Goal: Information Seeking & Learning: Learn about a topic

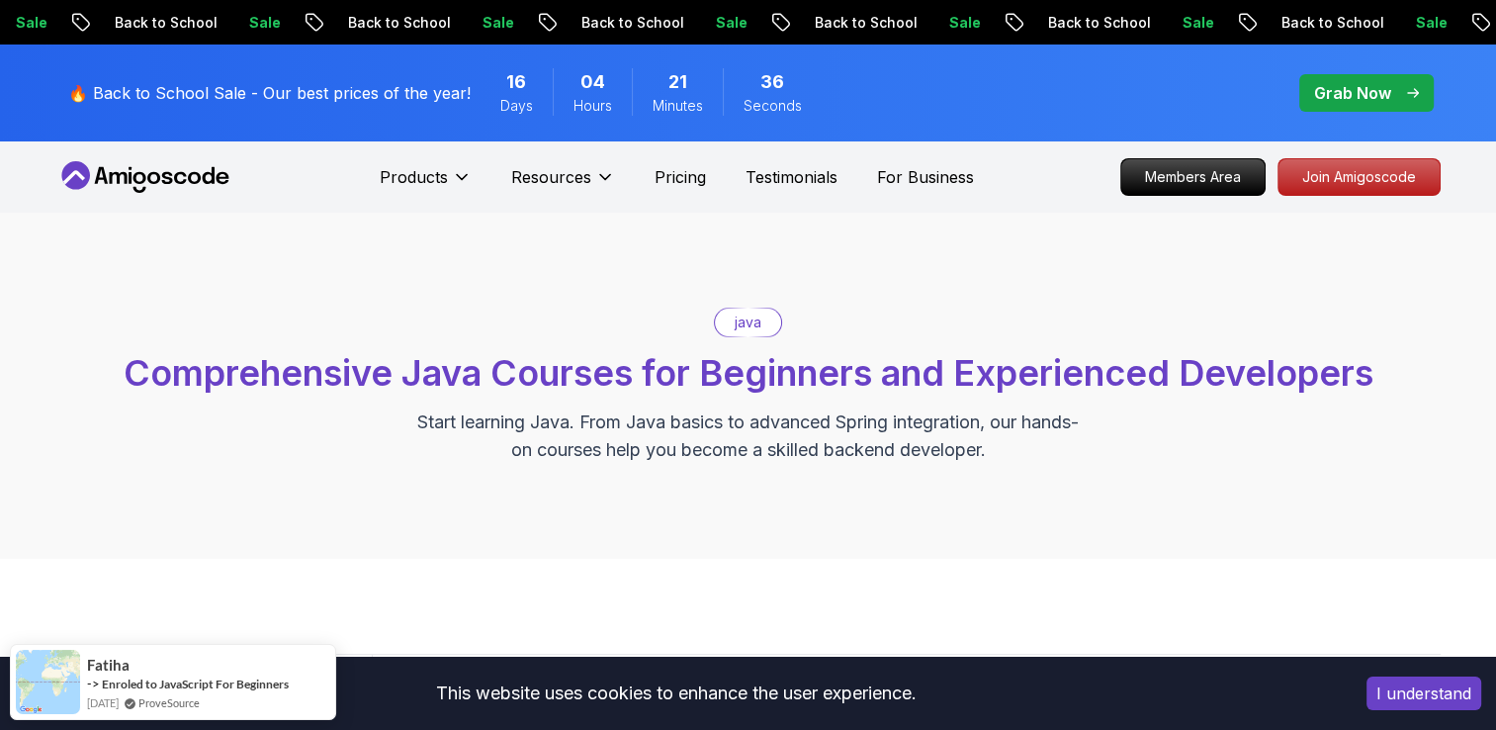
click at [728, 320] on div "java" at bounding box center [748, 322] width 66 height 28
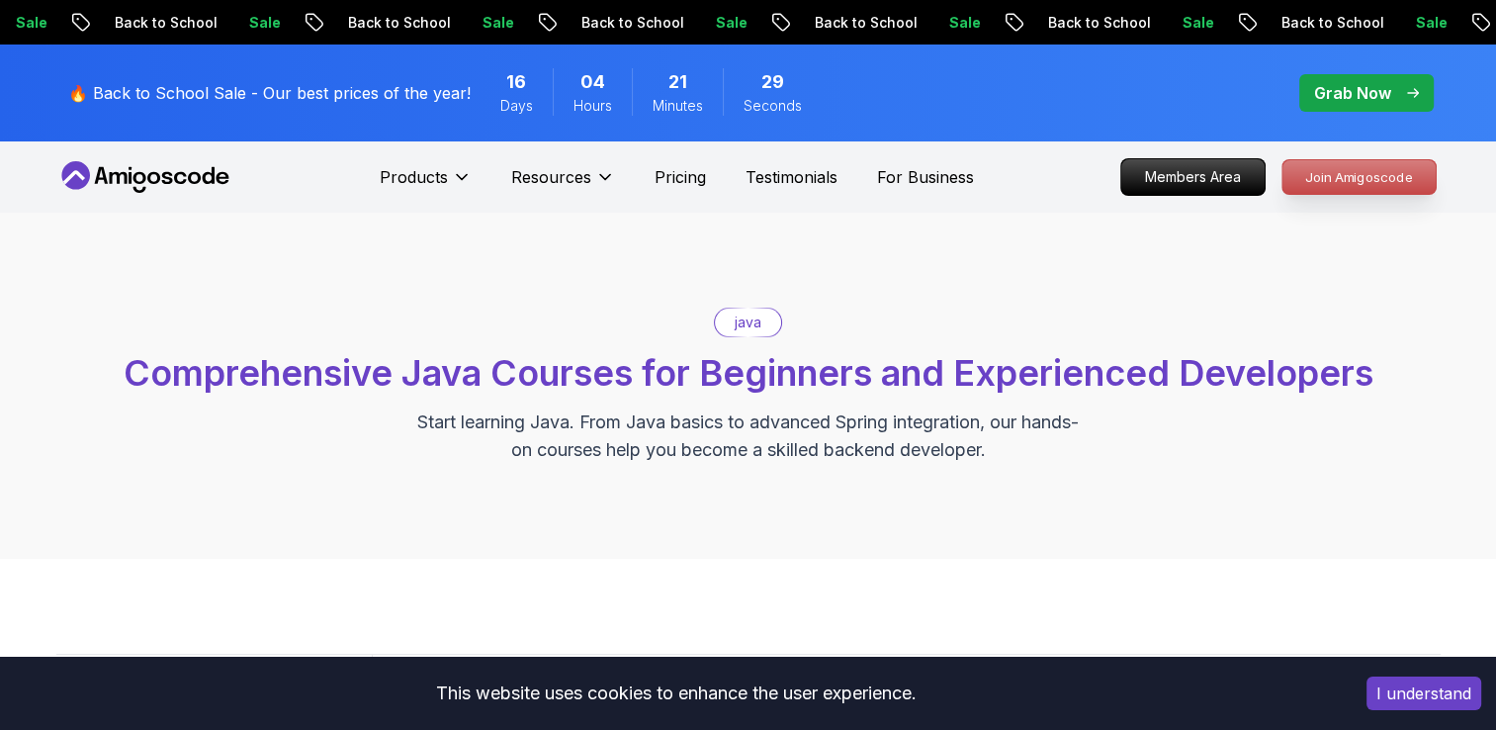
click at [1328, 162] on p "Join Amigoscode" at bounding box center [1358, 177] width 153 height 34
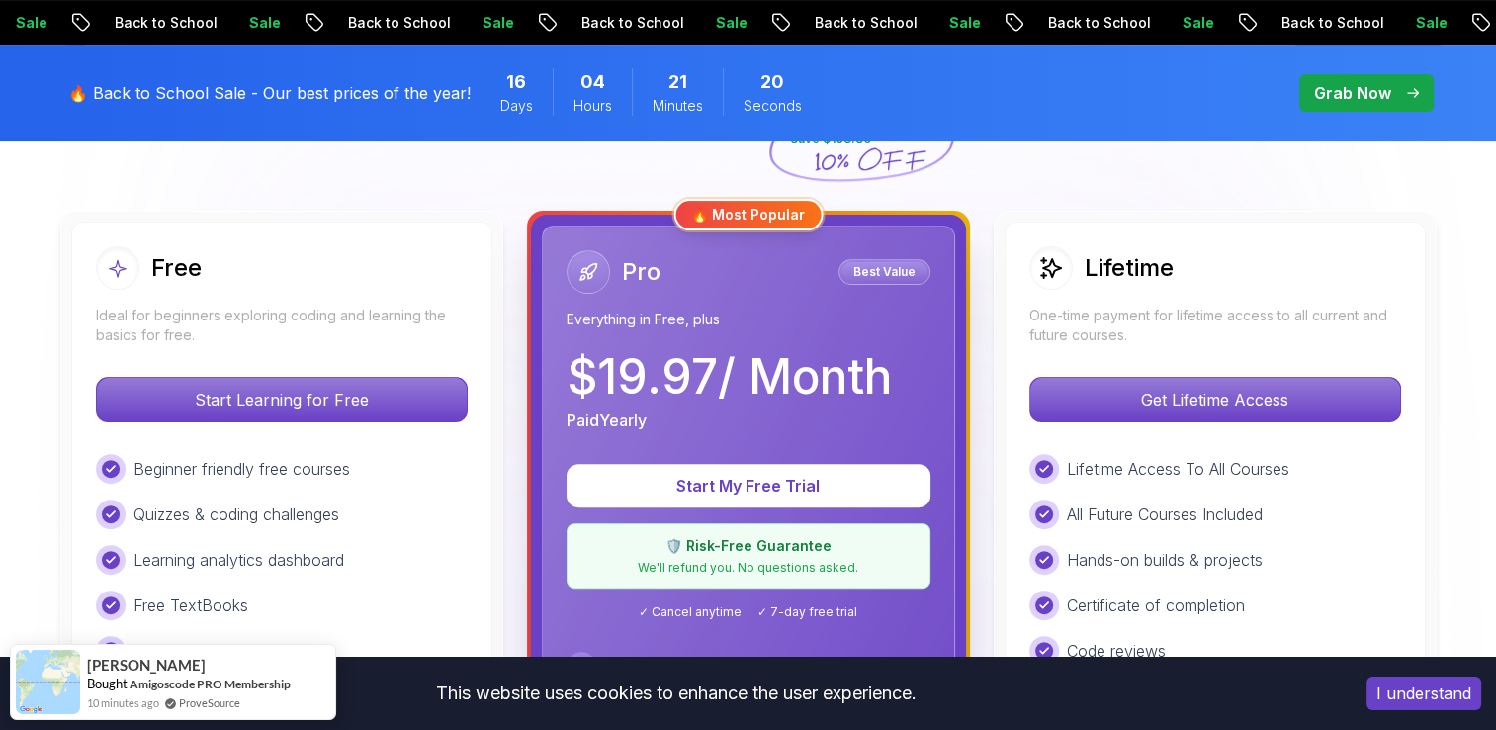
scroll to position [513, 0]
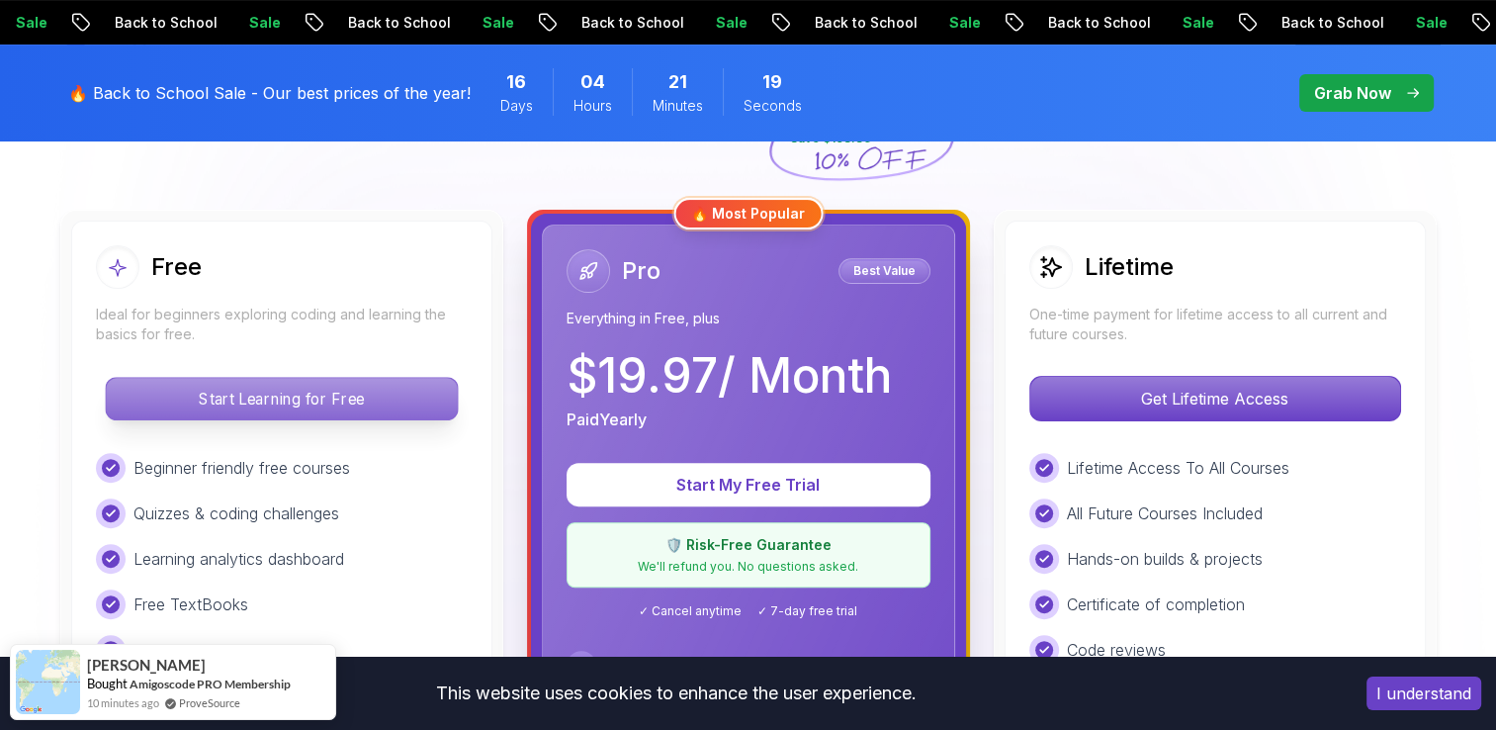
click at [307, 378] on p "Start Learning for Free" at bounding box center [281, 399] width 351 height 42
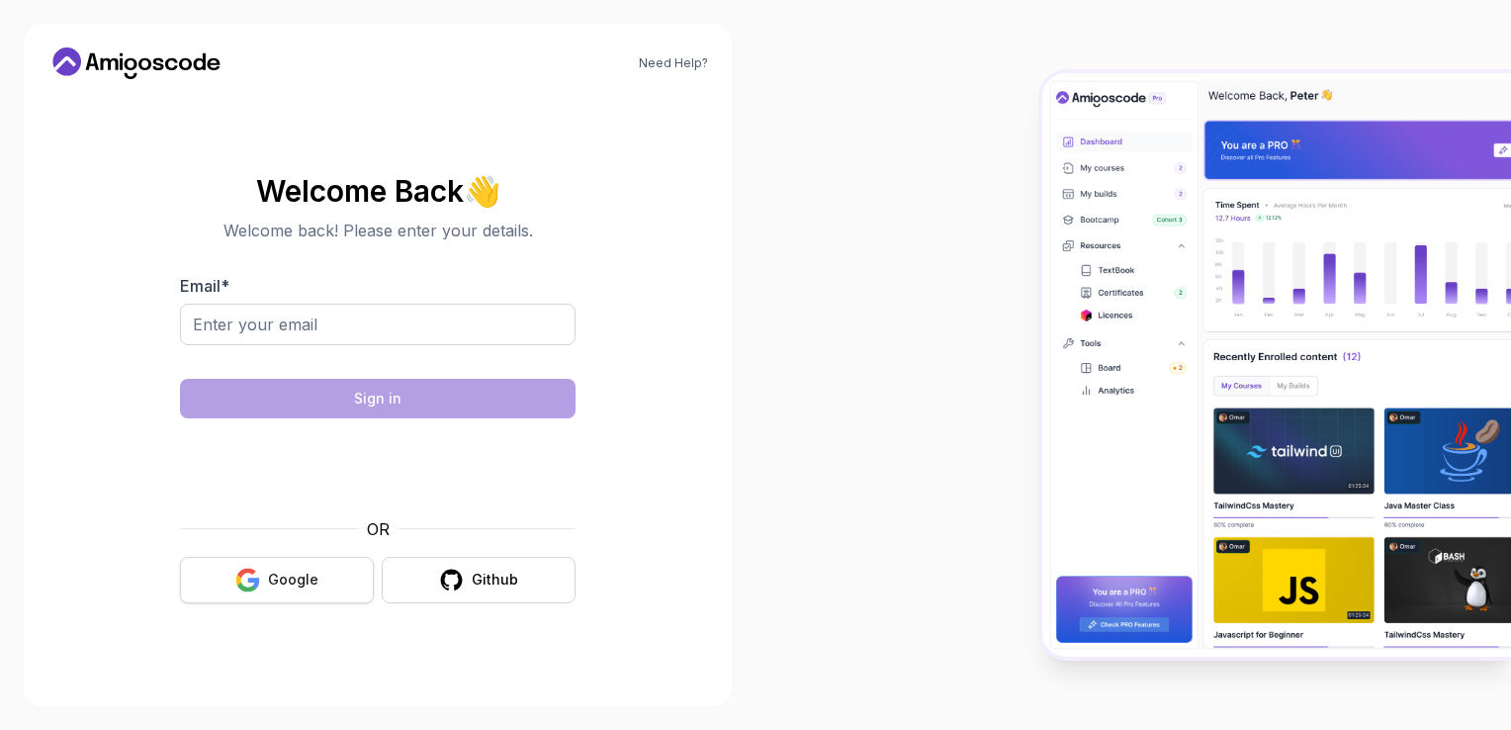
click at [308, 592] on button "Google" at bounding box center [277, 580] width 194 height 46
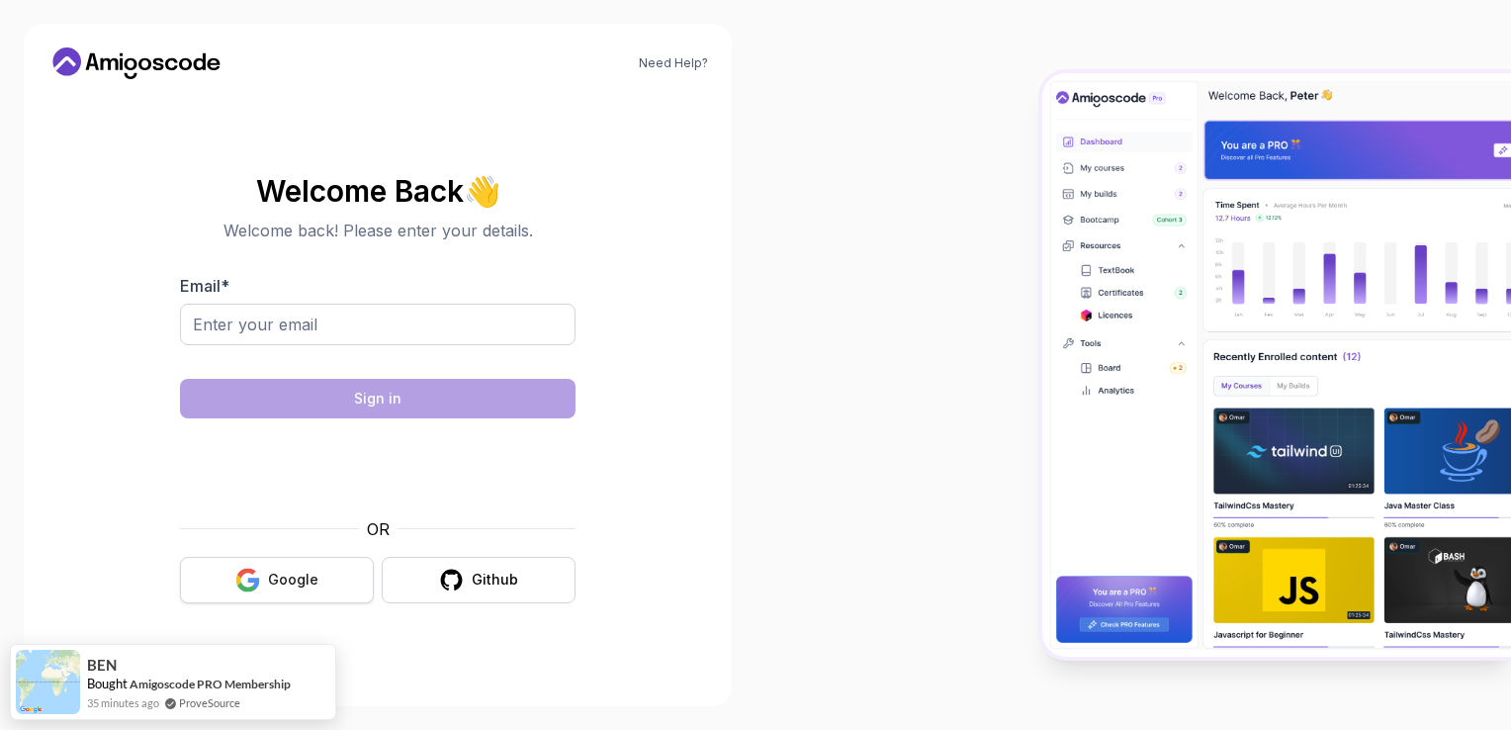
click at [308, 592] on button "Google" at bounding box center [277, 580] width 194 height 46
click at [301, 595] on button "Google" at bounding box center [277, 580] width 194 height 46
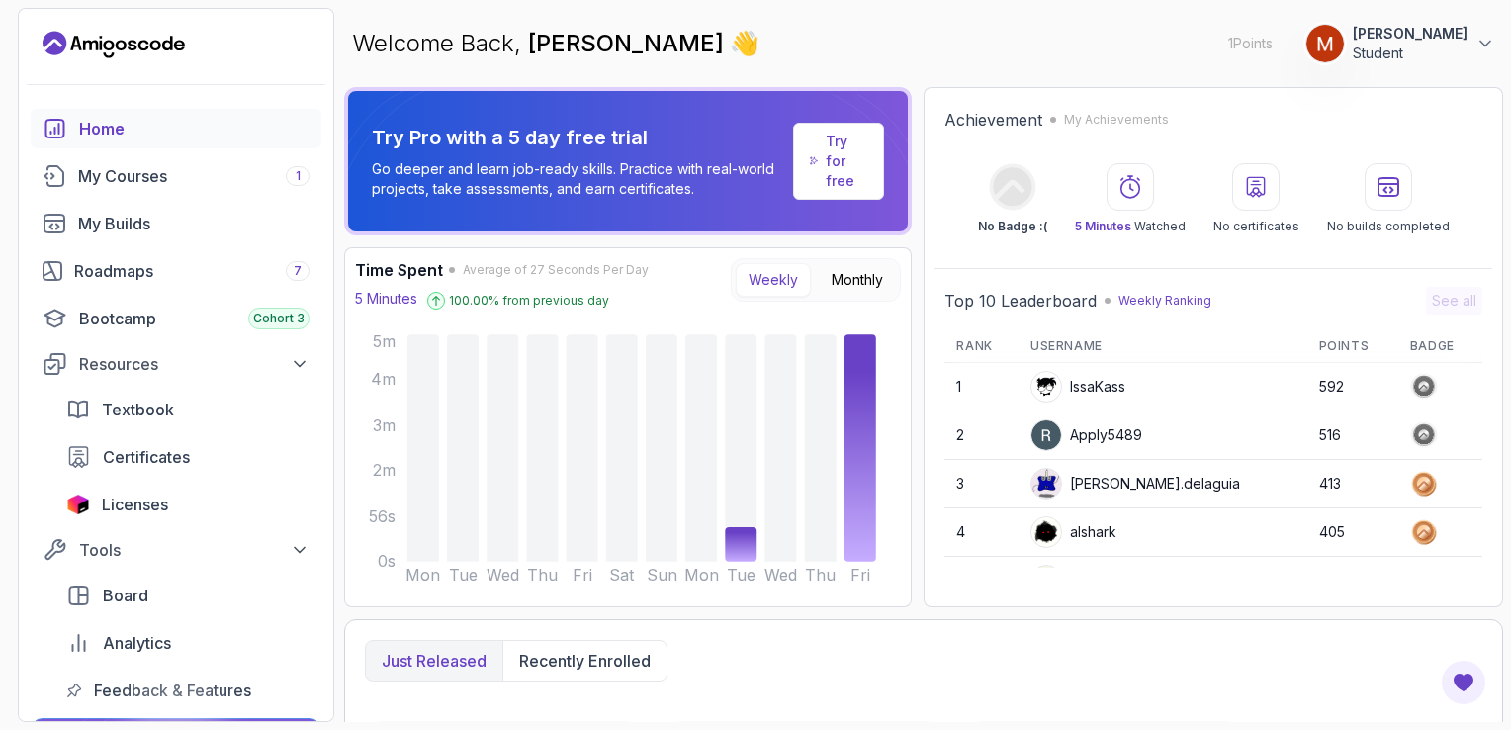
click at [150, 182] on div "My Courses 1" at bounding box center [193, 176] width 231 height 24
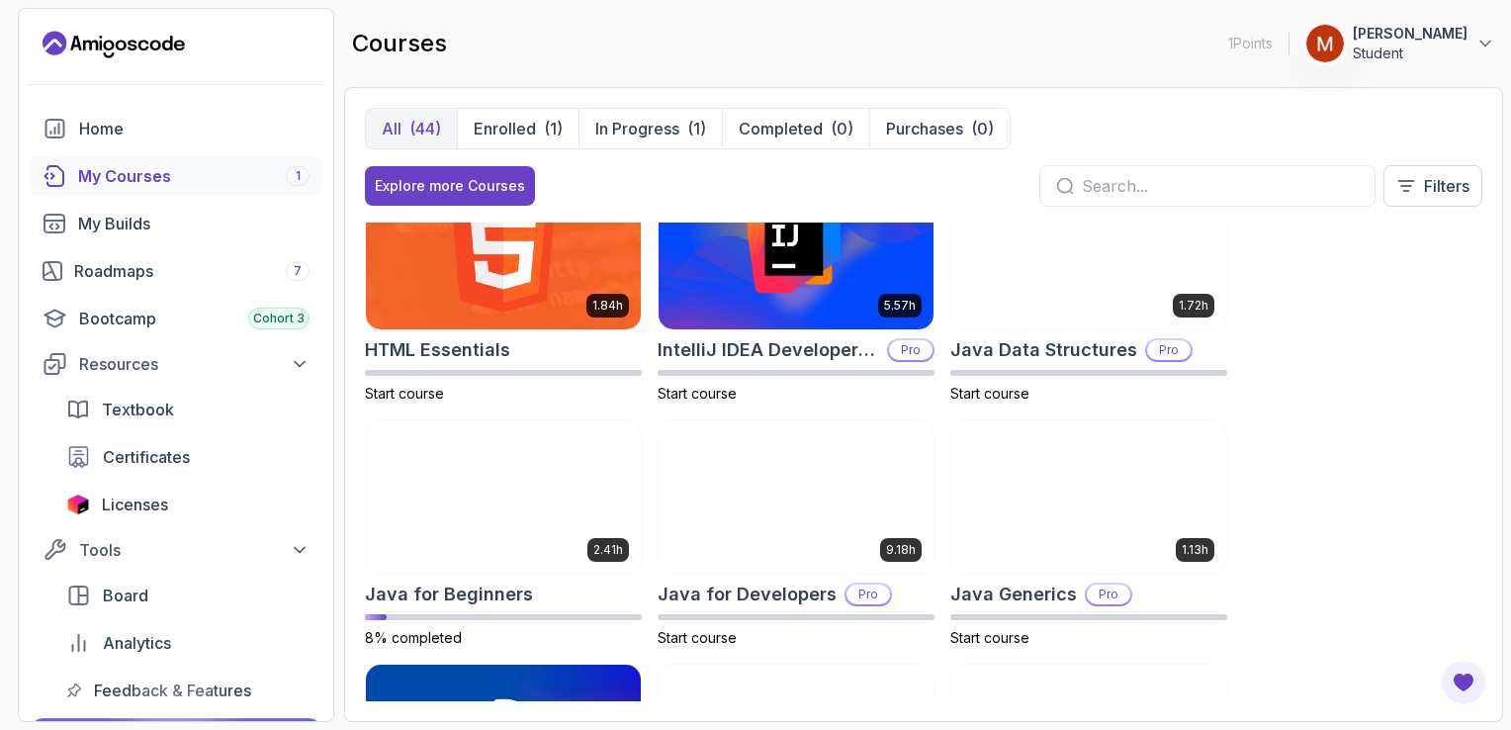
scroll to position [1028, 0]
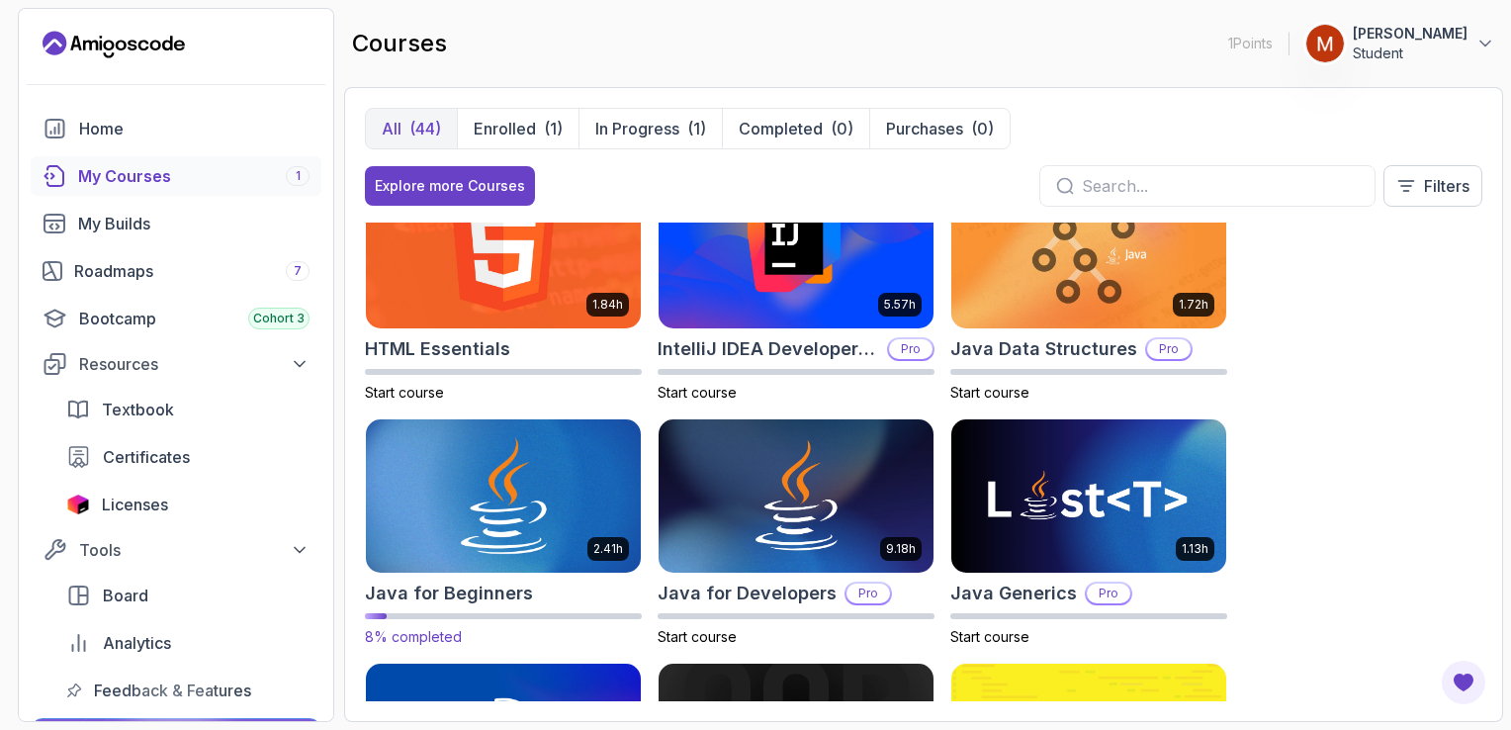
click at [542, 501] on img at bounding box center [503, 495] width 289 height 161
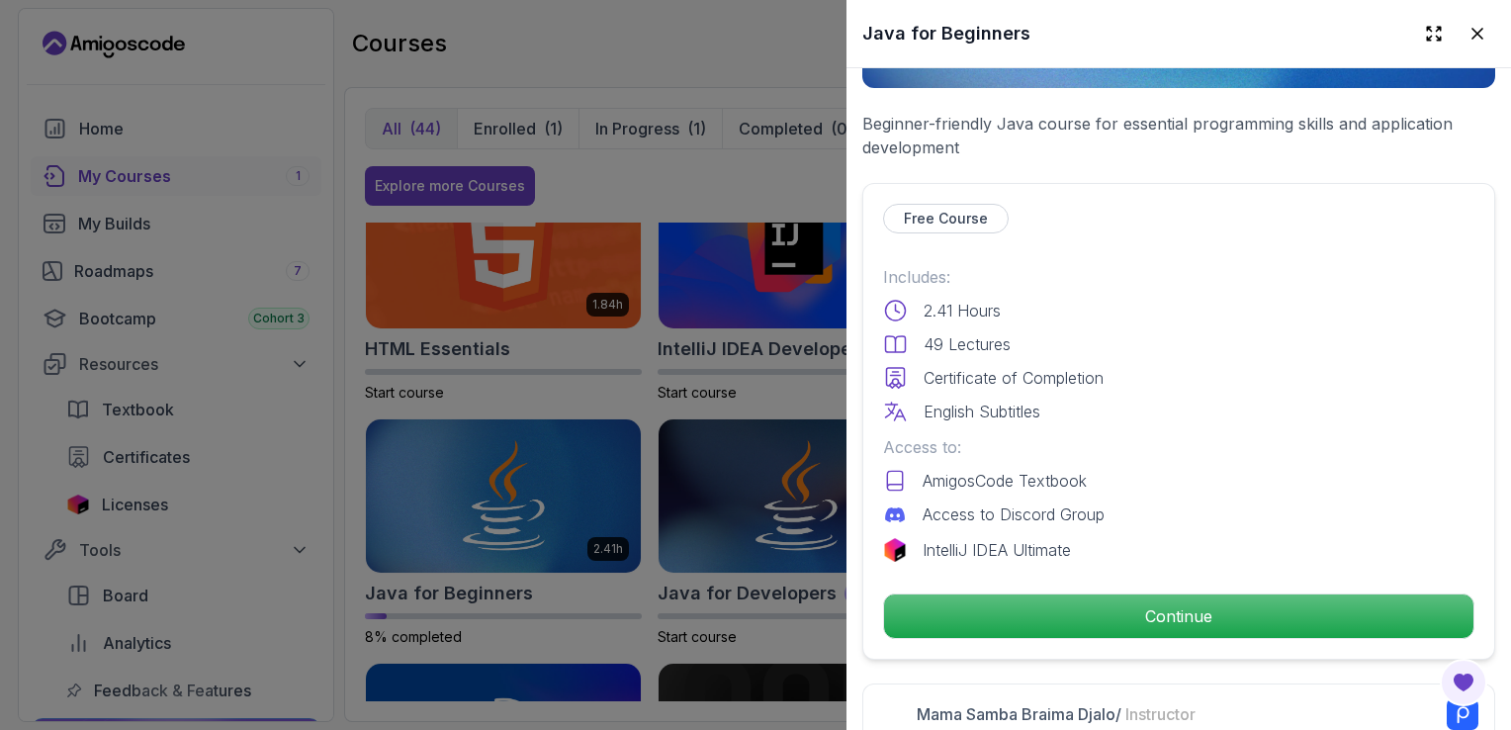
scroll to position [352, 0]
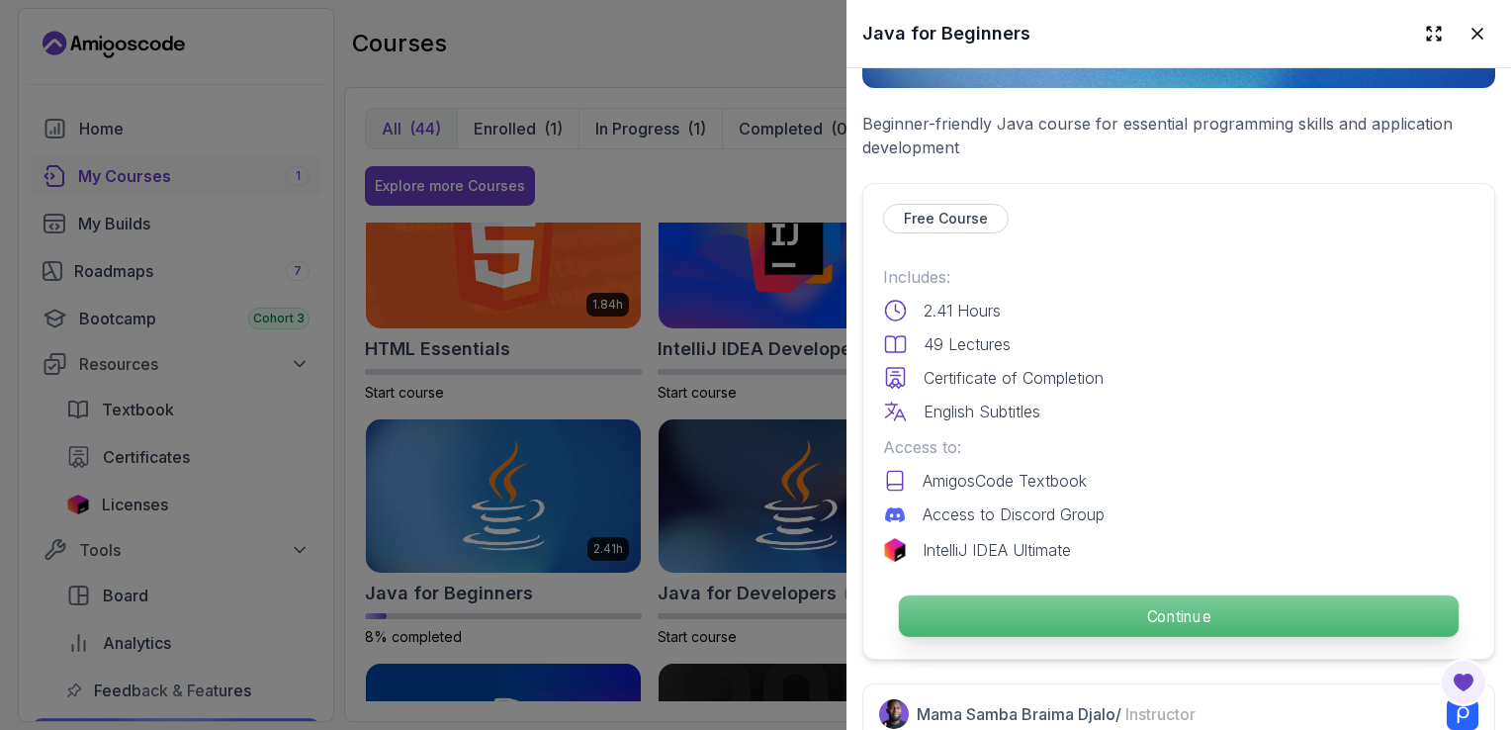
click at [934, 595] on p "Continue" at bounding box center [1179, 616] width 560 height 42
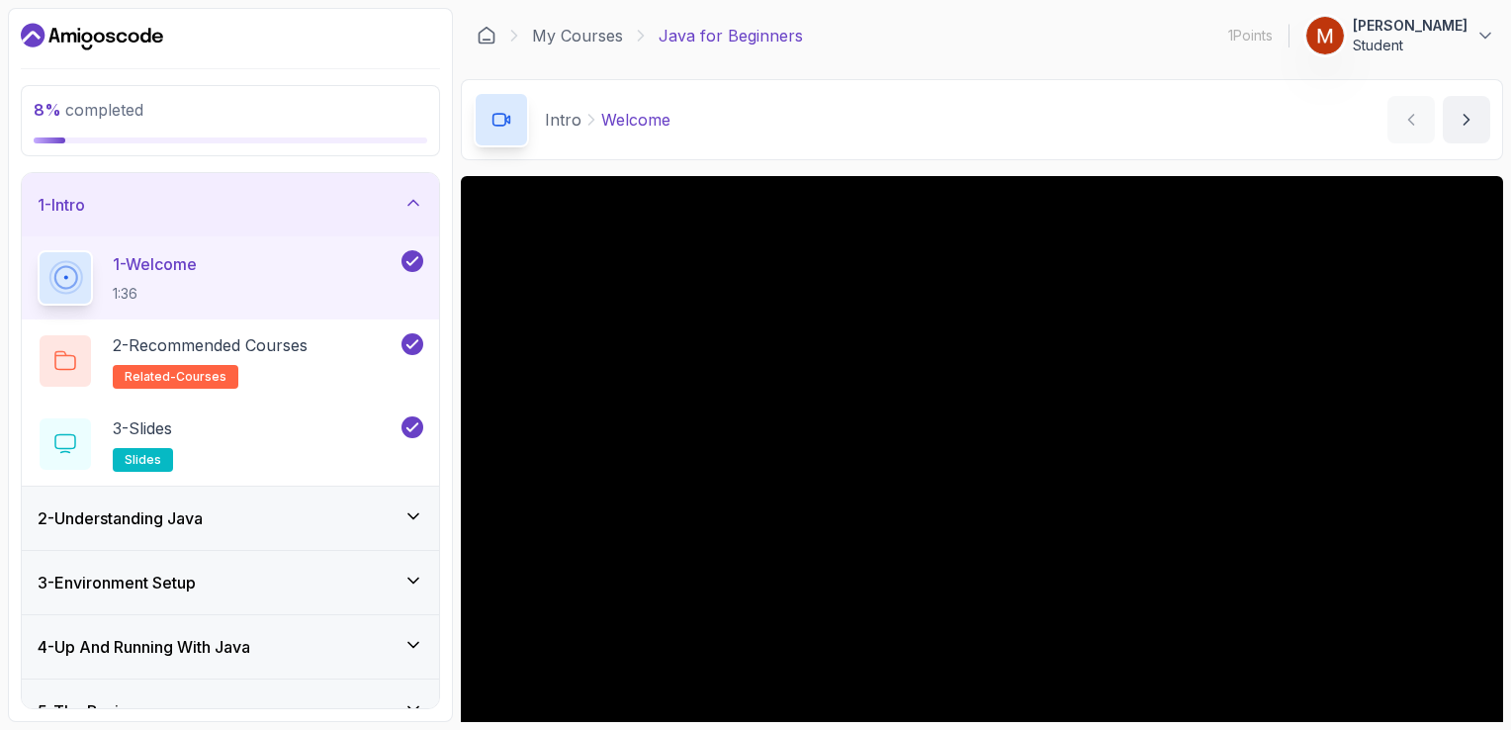
click at [242, 512] on div "2 - Understanding Java" at bounding box center [231, 518] width 386 height 24
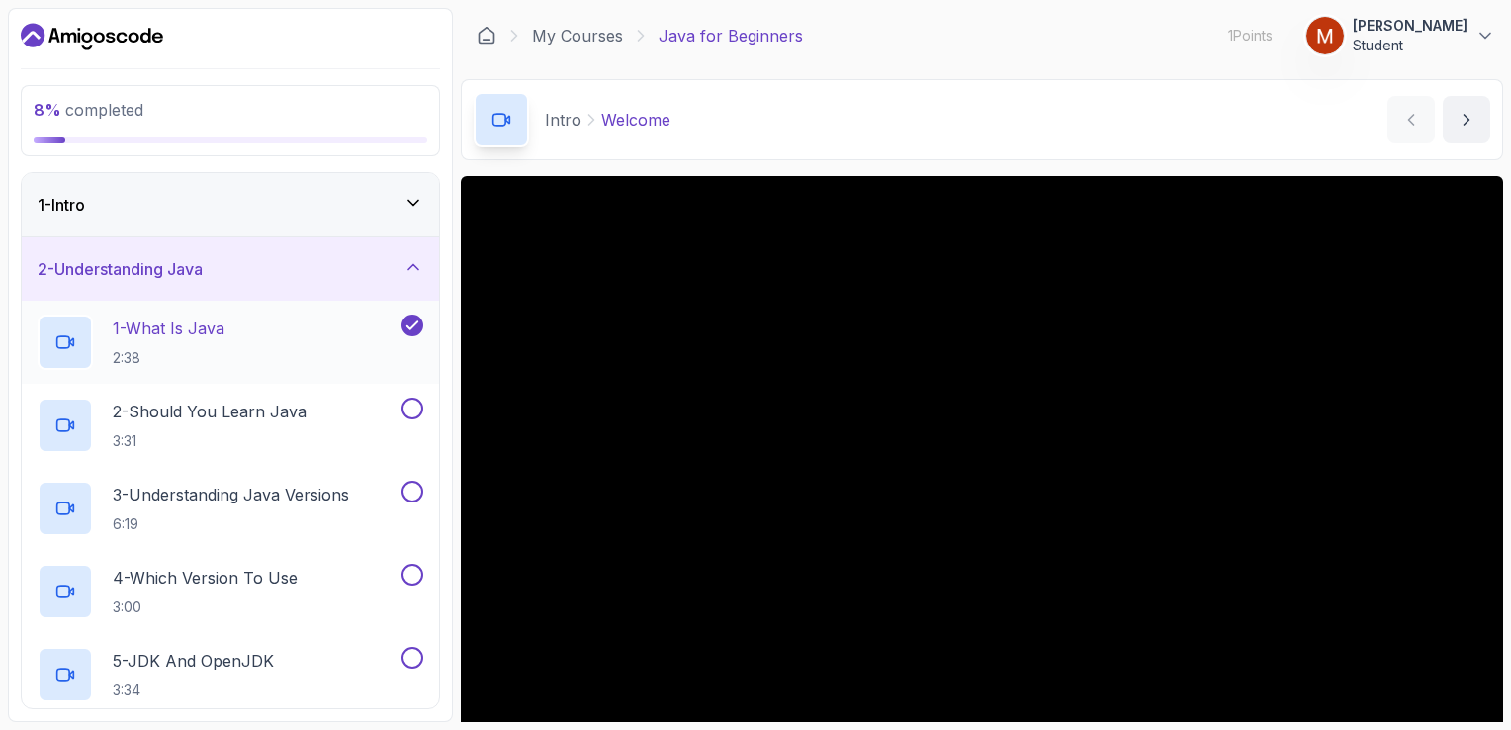
click at [277, 322] on div "1 - What Is Java 2:38" at bounding box center [218, 341] width 360 height 55
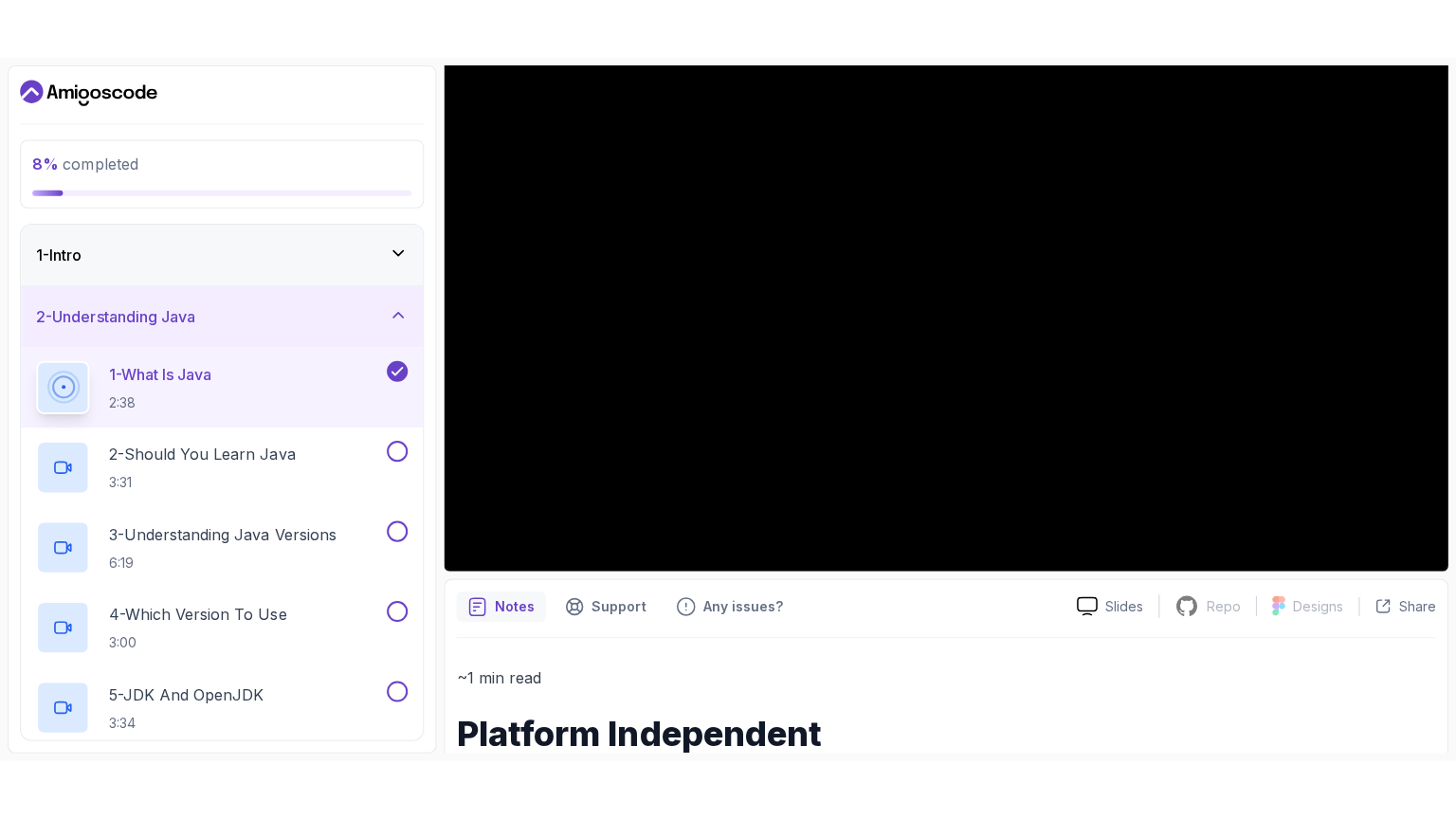
scroll to position [222, 0]
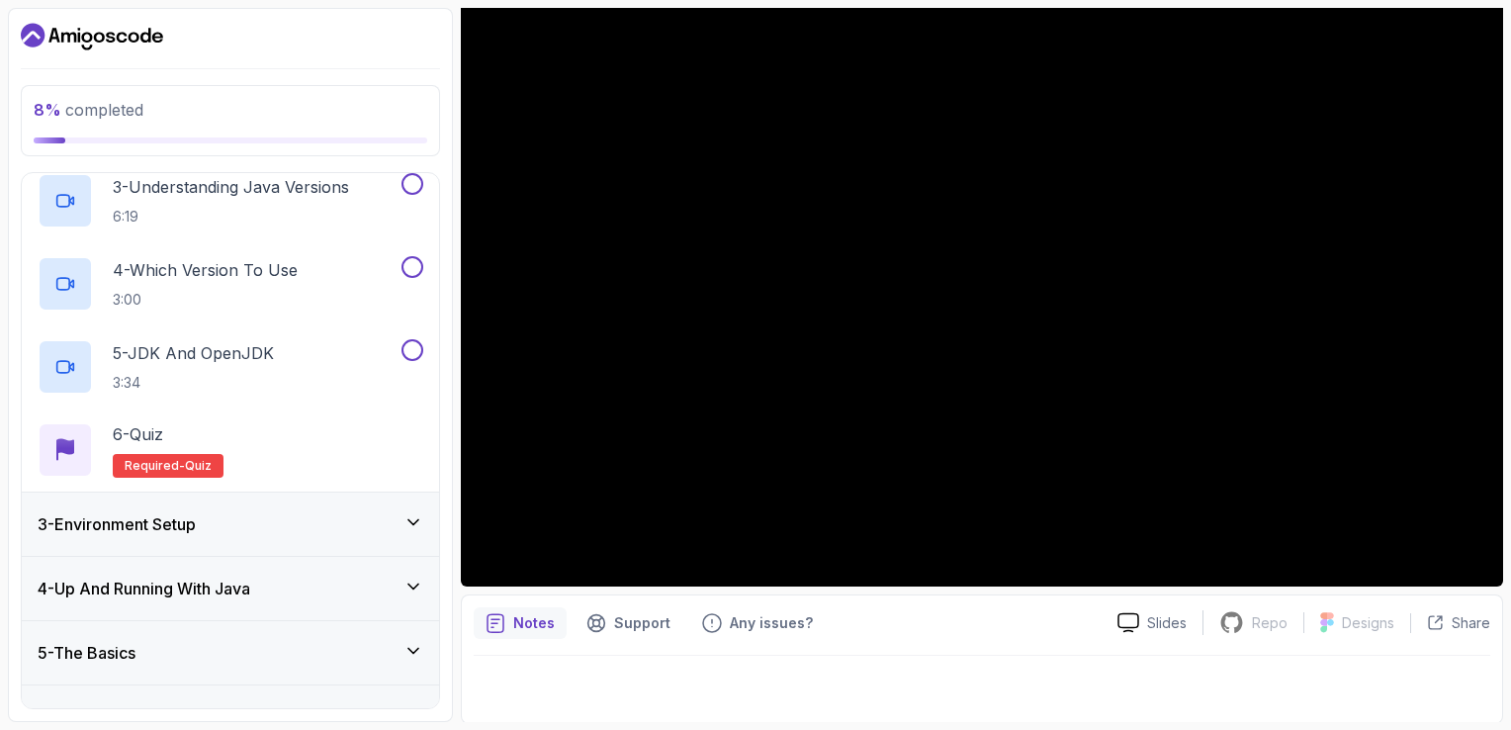
scroll to position [408, 0]
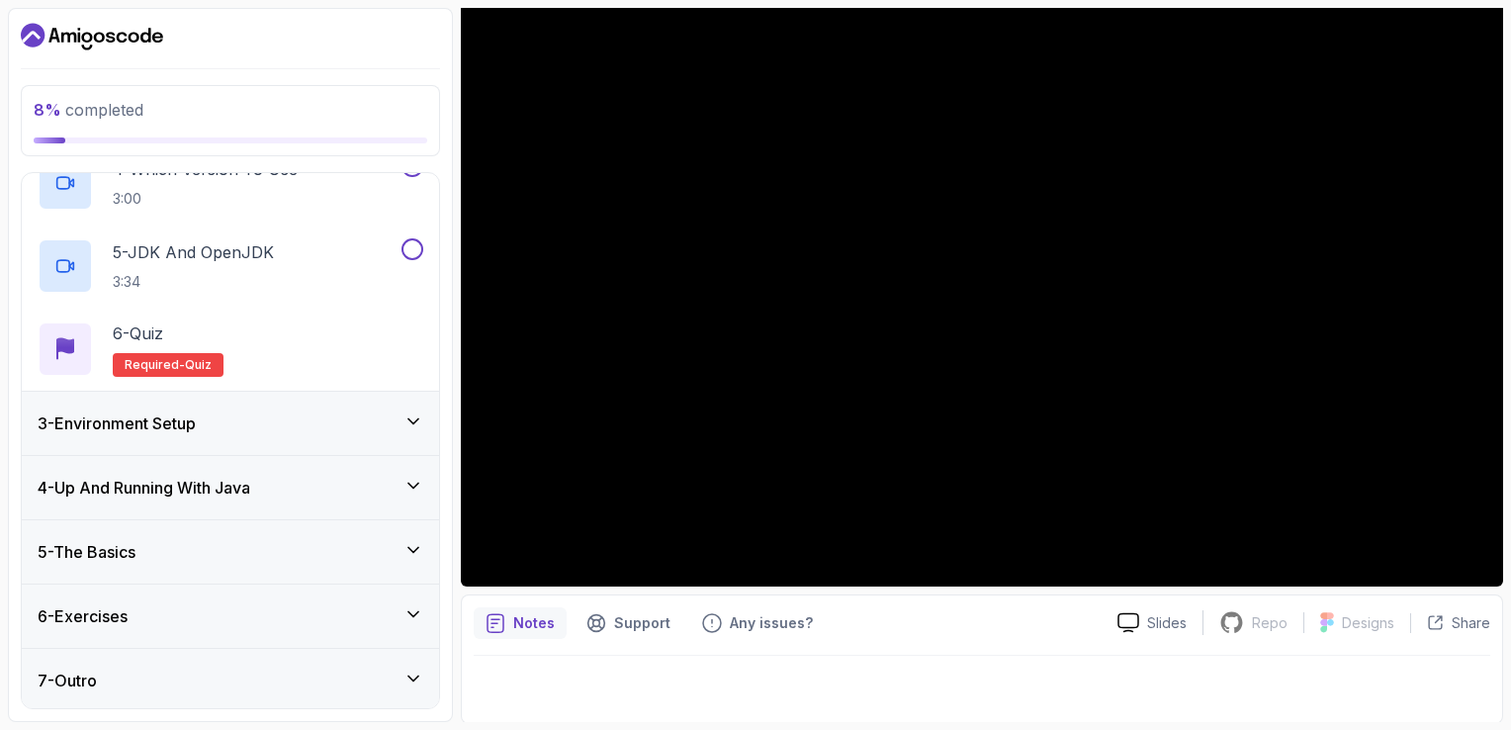
click at [430, 680] on div "7 - Outro" at bounding box center [230, 679] width 417 height 63
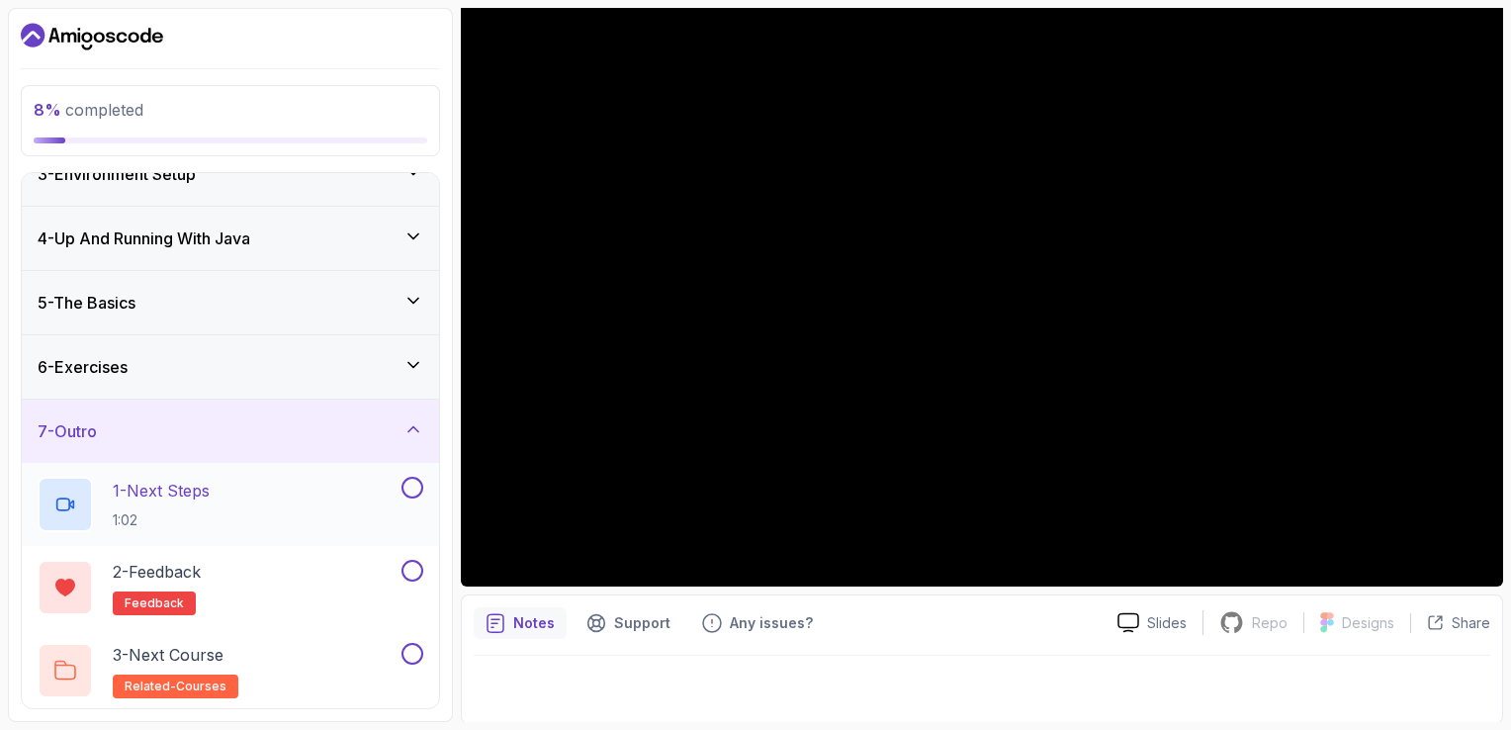
scroll to position [156, 0]
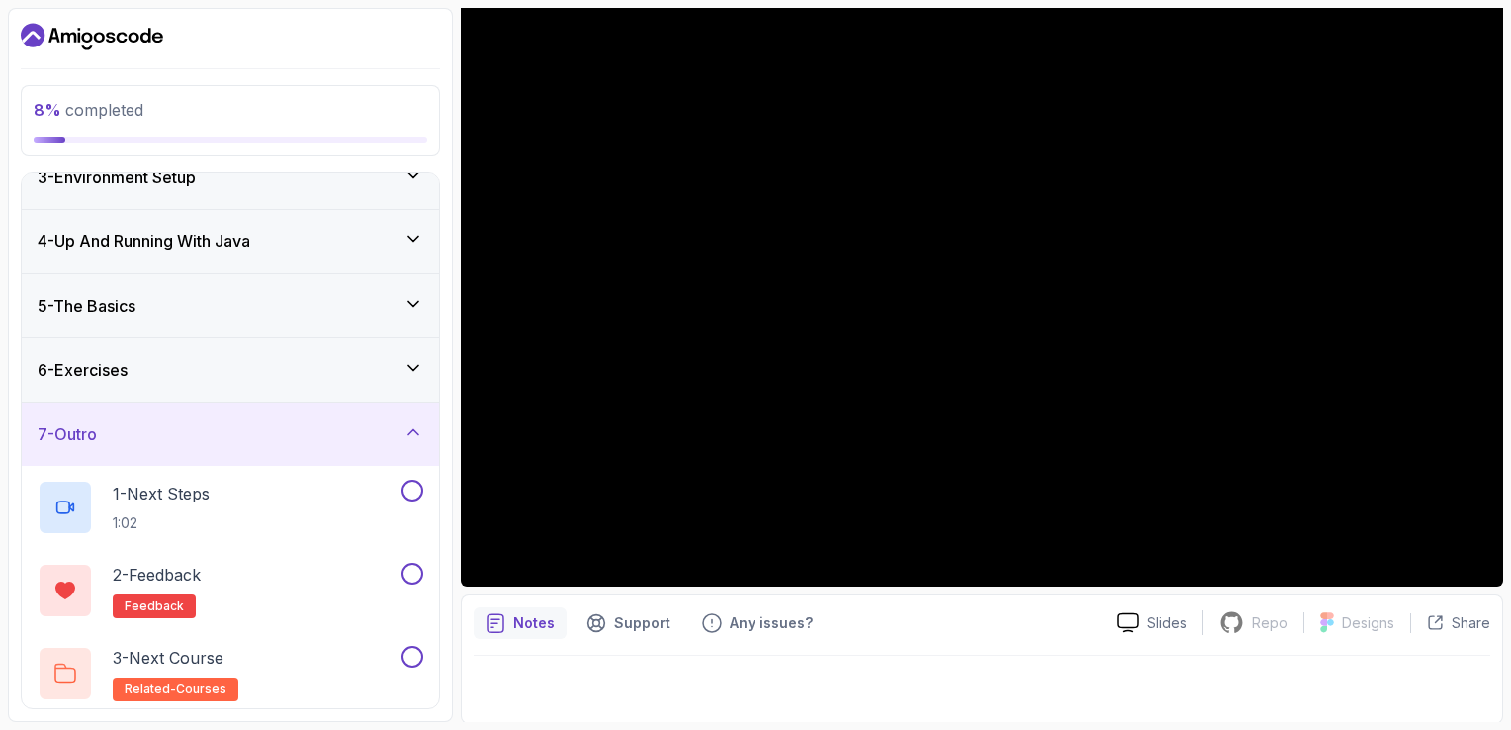
click at [330, 372] on div "6 - Exercises" at bounding box center [231, 370] width 386 height 24
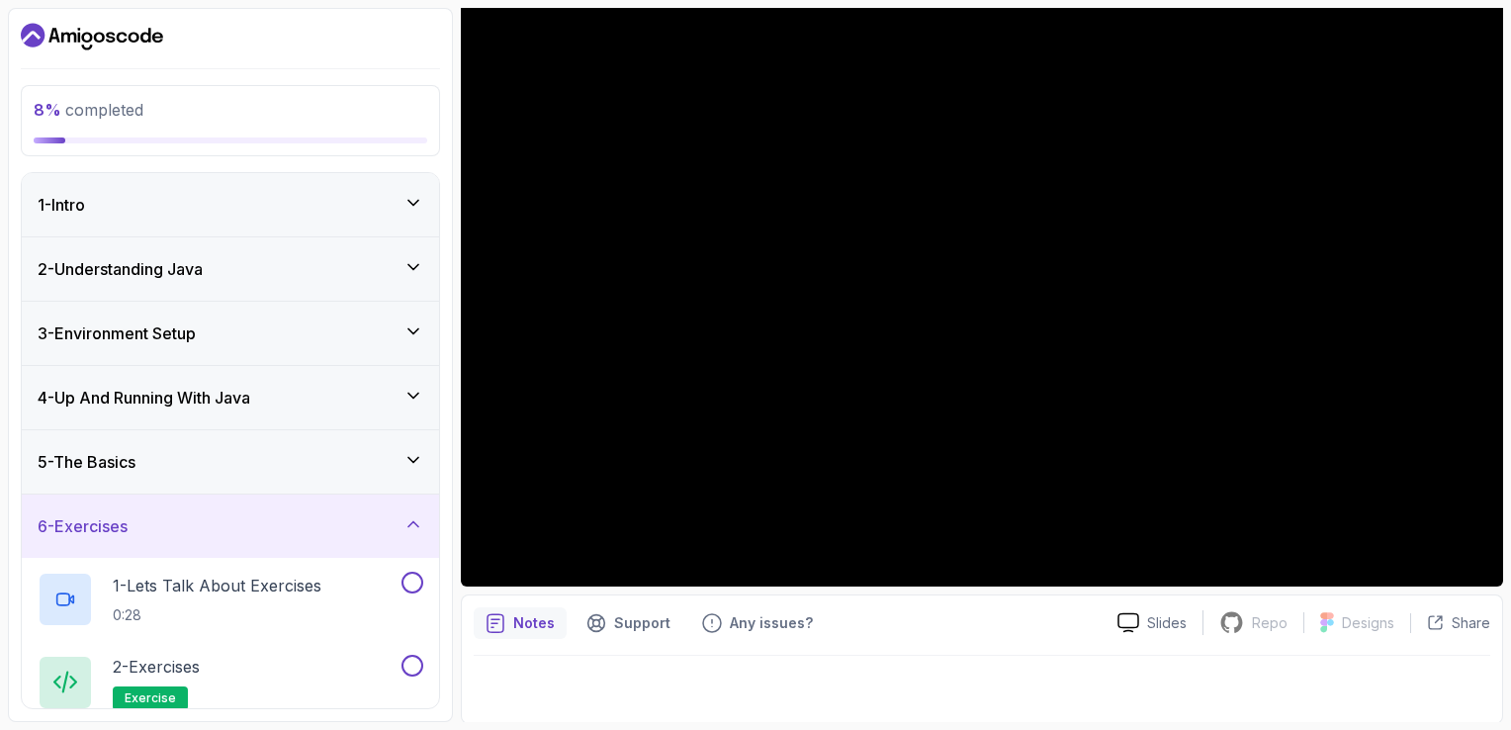
scroll to position [77, 0]
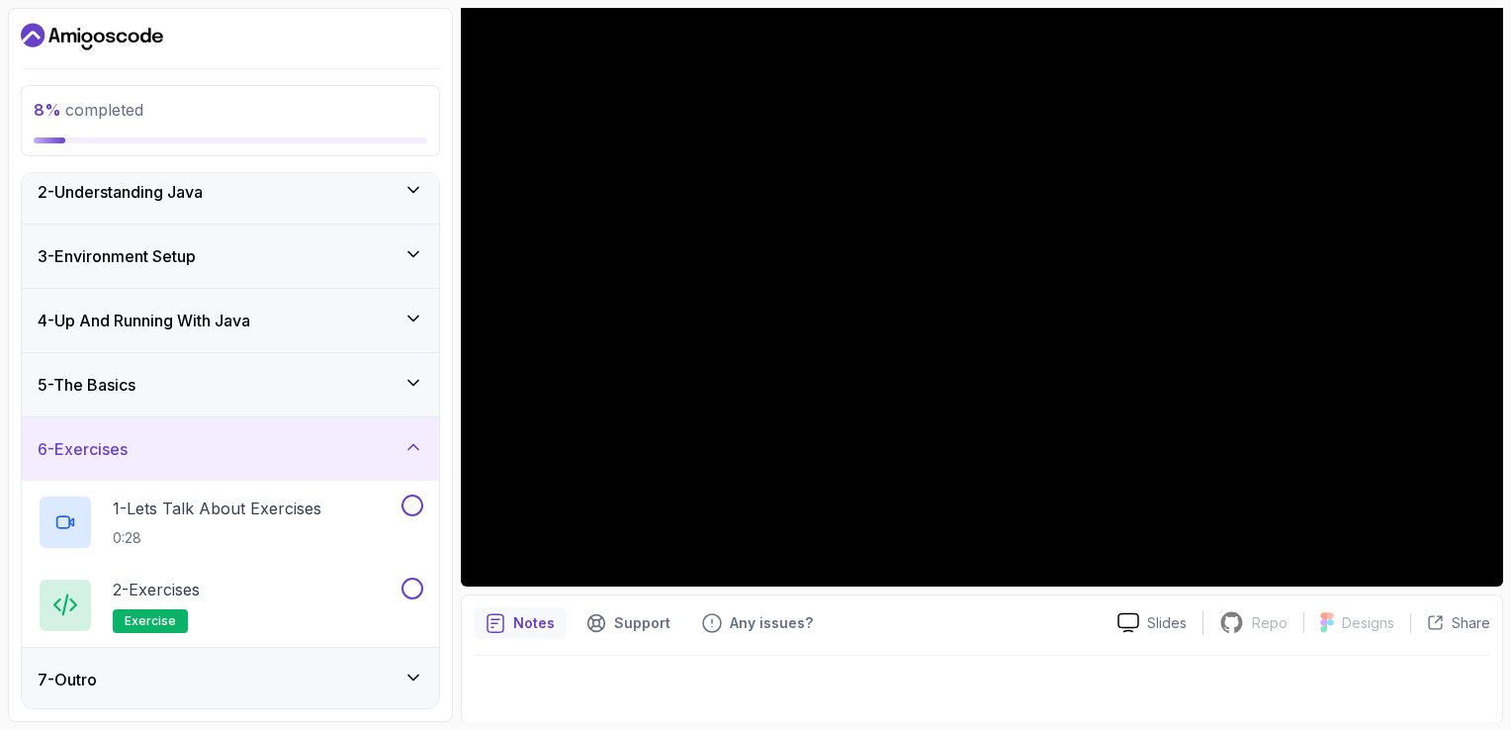
click at [271, 389] on div "5 - The Basics" at bounding box center [231, 385] width 386 height 24
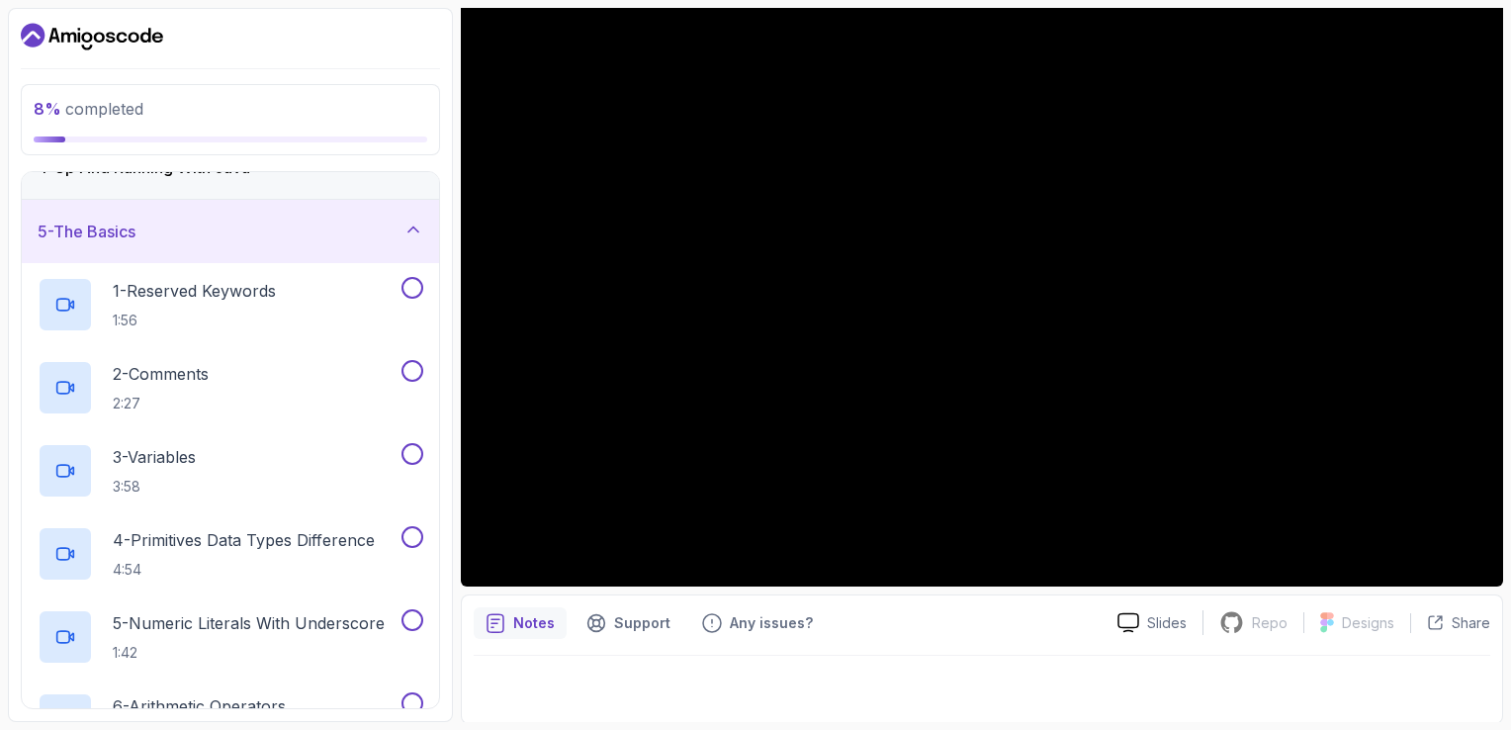
scroll to position [0, 0]
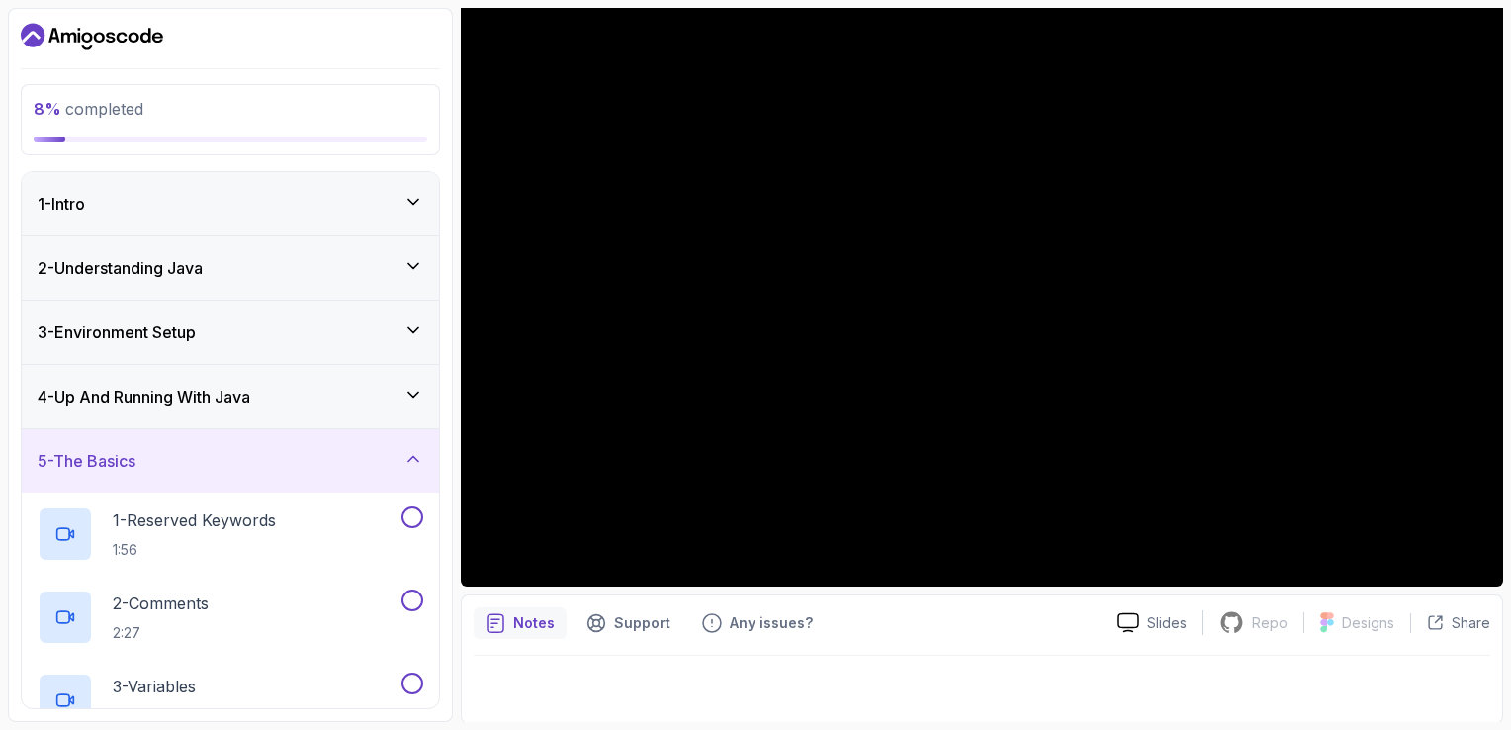
click at [271, 389] on div "4 - Up And Running With Java" at bounding box center [231, 397] width 386 height 24
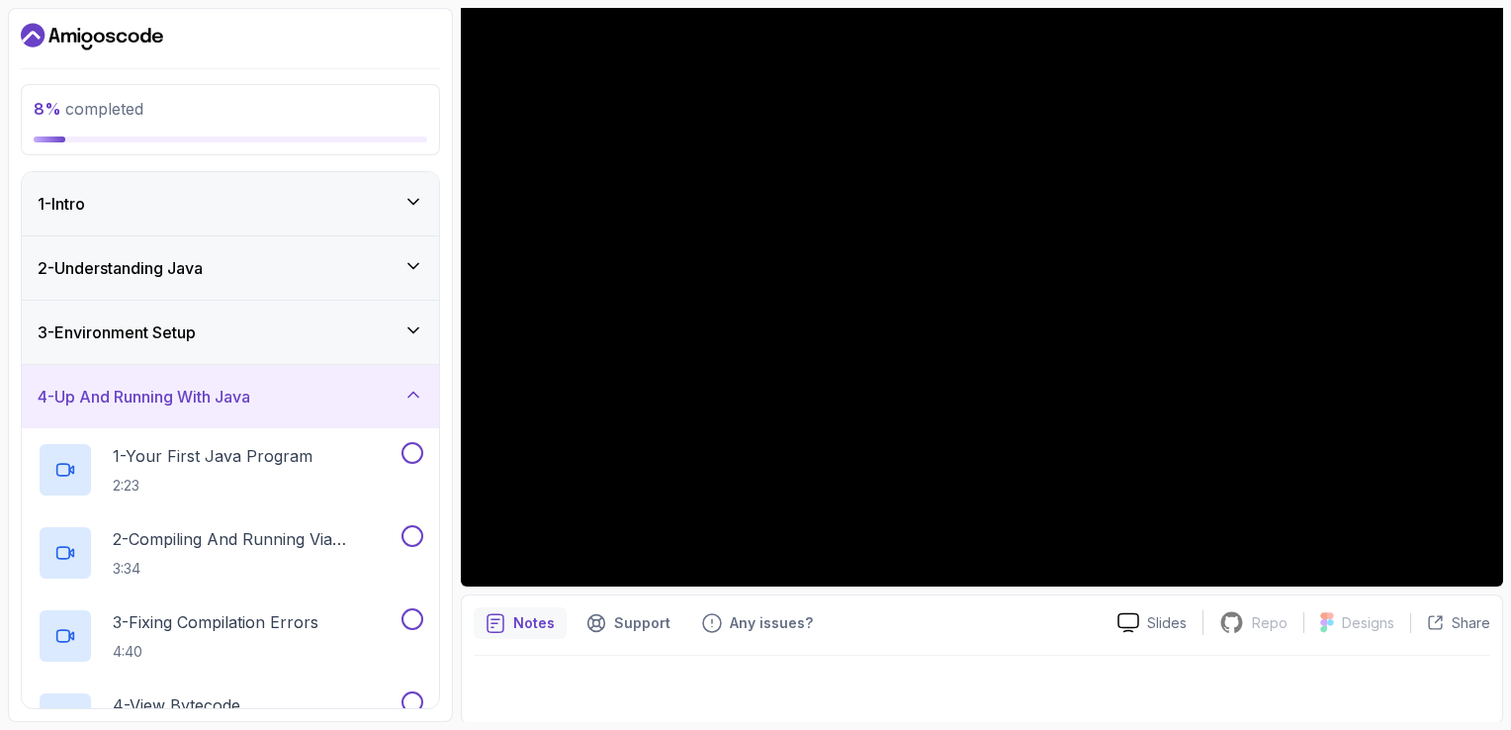
click at [278, 342] on div "3 - Environment Setup" at bounding box center [231, 332] width 386 height 24
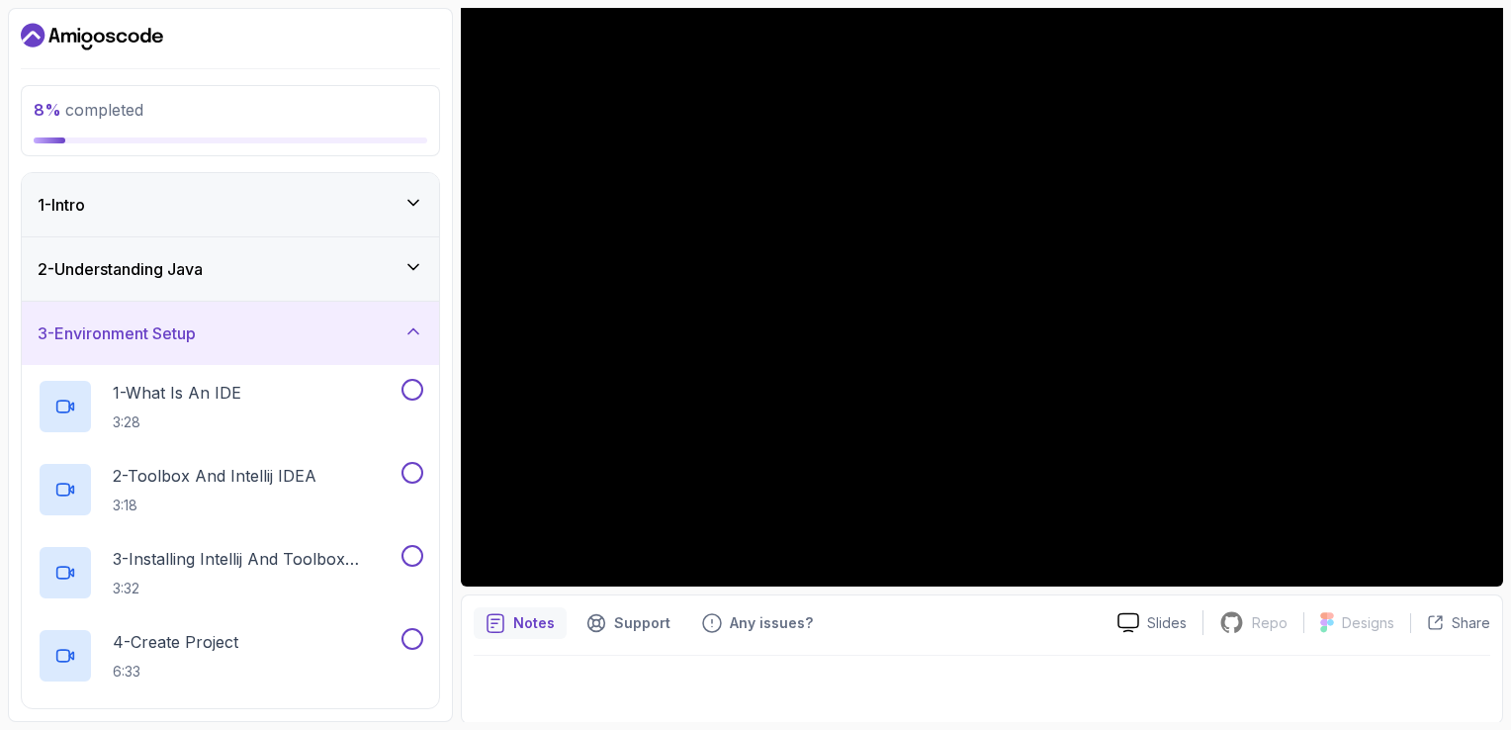
click at [303, 261] on div "2 - Understanding Java" at bounding box center [231, 269] width 386 height 24
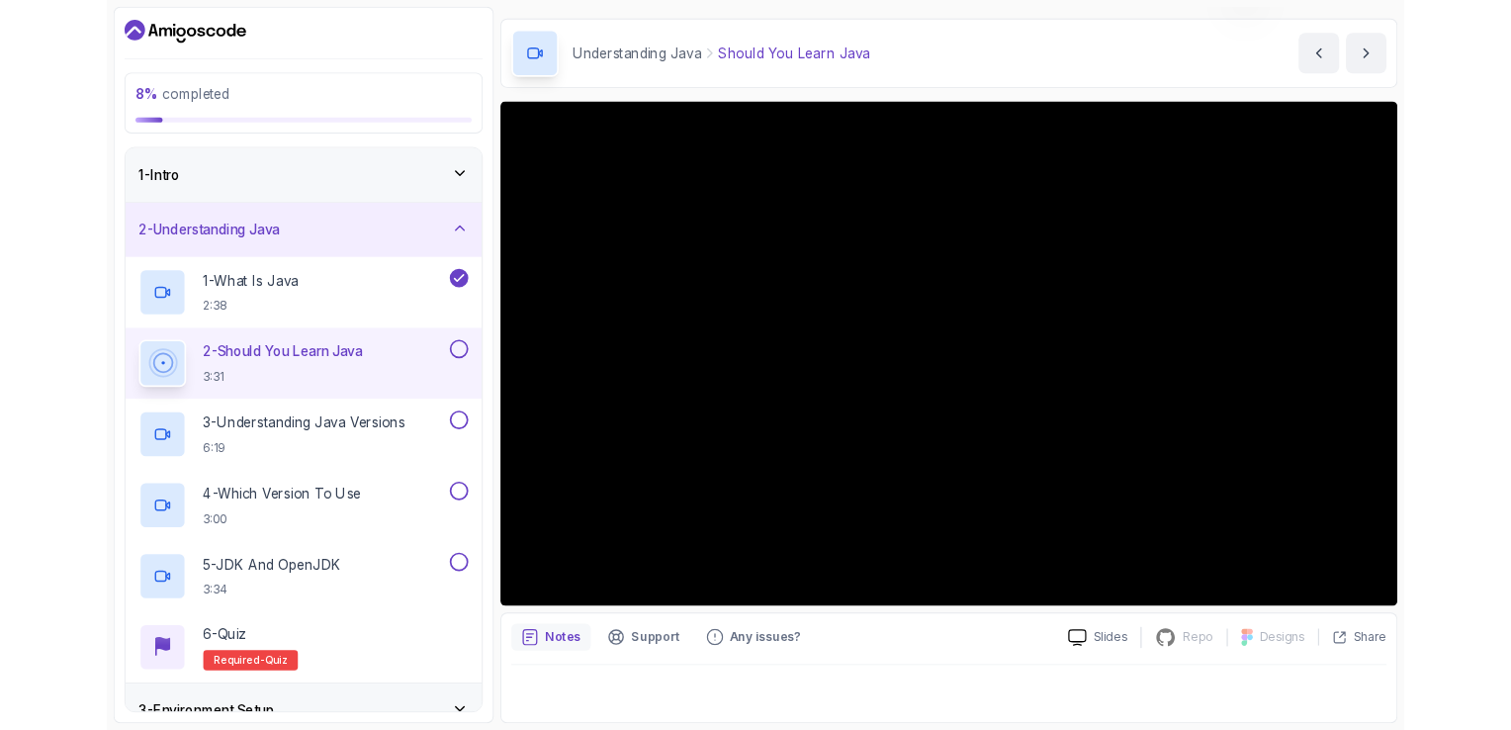
scroll to position [56, 0]
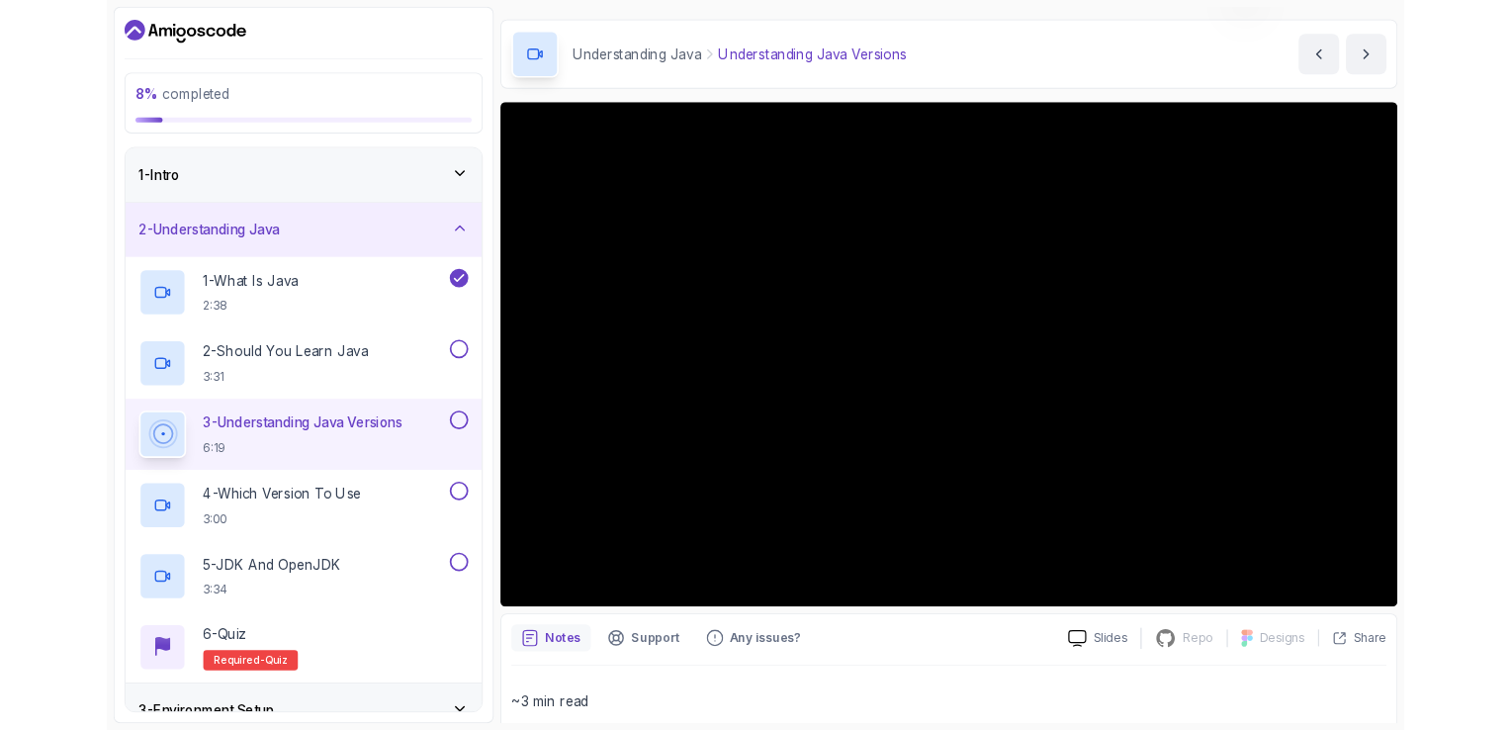
scroll to position [232, 0]
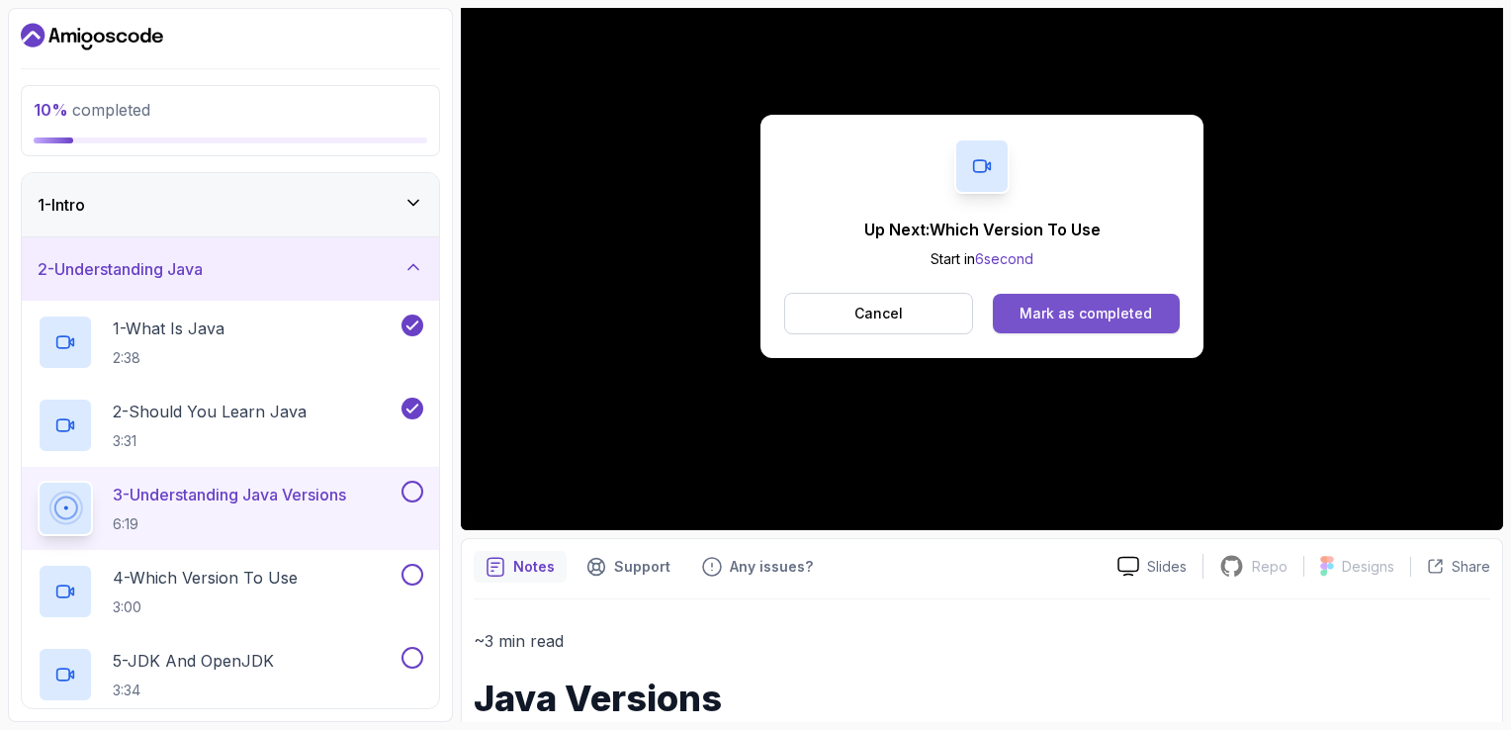
click at [1083, 317] on div "Mark as completed" at bounding box center [1085, 313] width 132 height 20
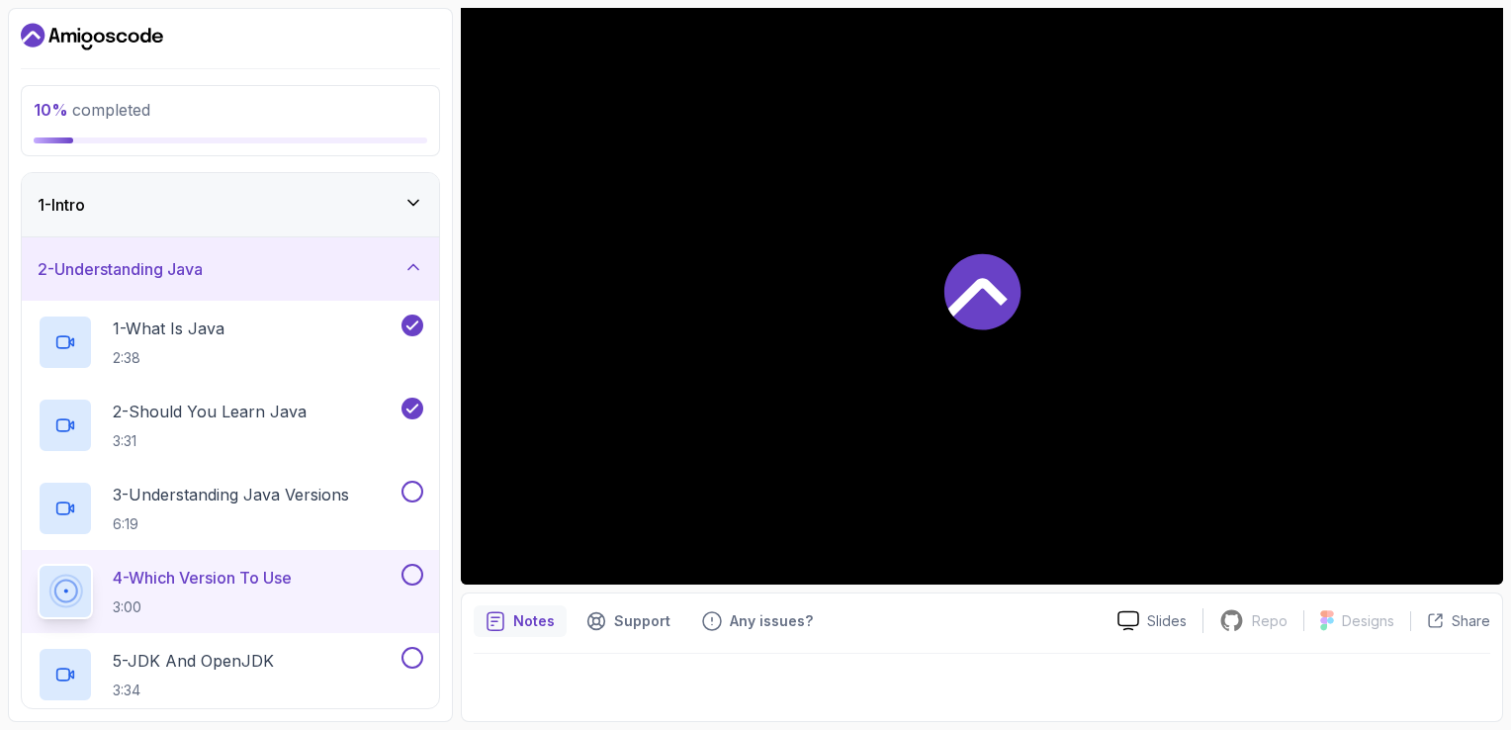
scroll to position [176, 0]
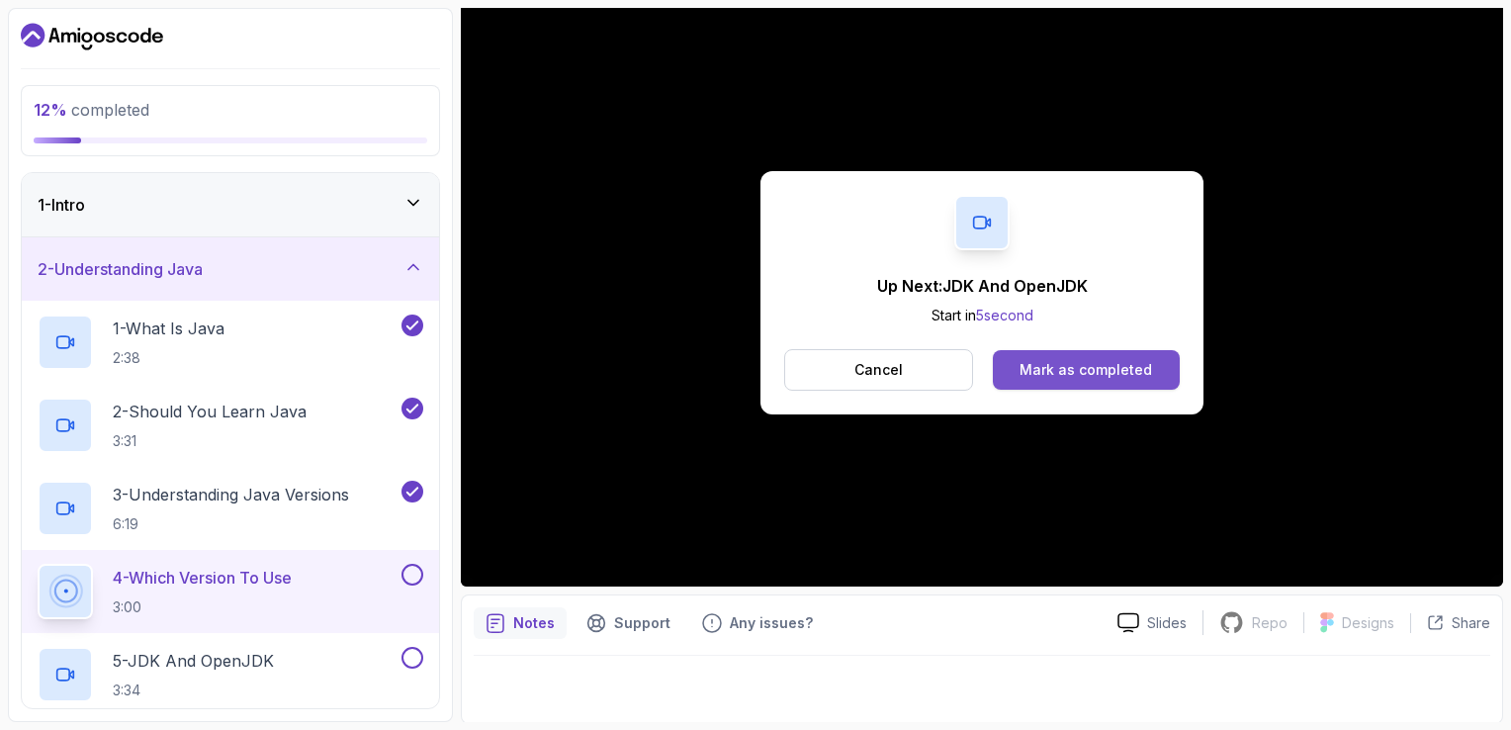
click at [1048, 357] on button "Mark as completed" at bounding box center [1086, 370] width 187 height 40
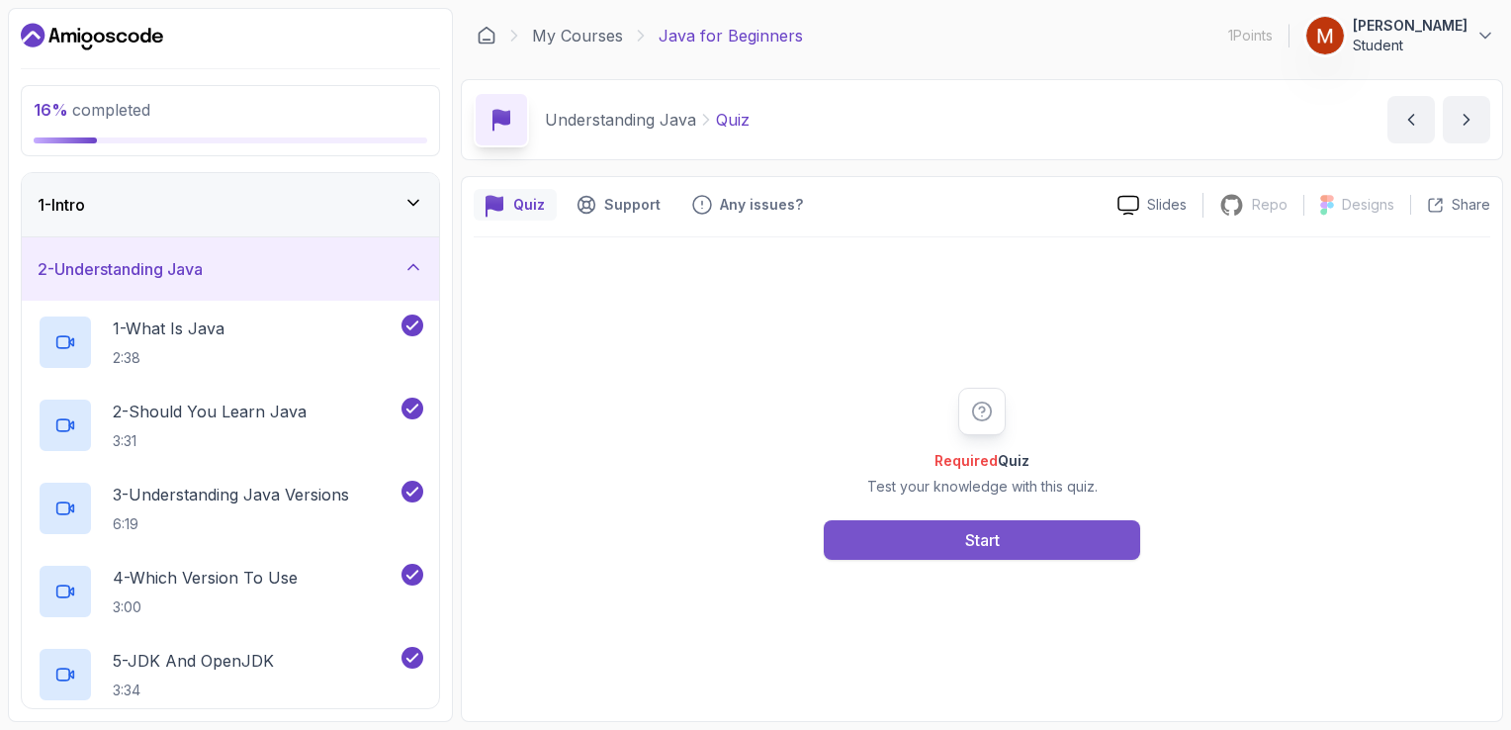
click at [994, 532] on div "Start" at bounding box center [982, 540] width 35 height 24
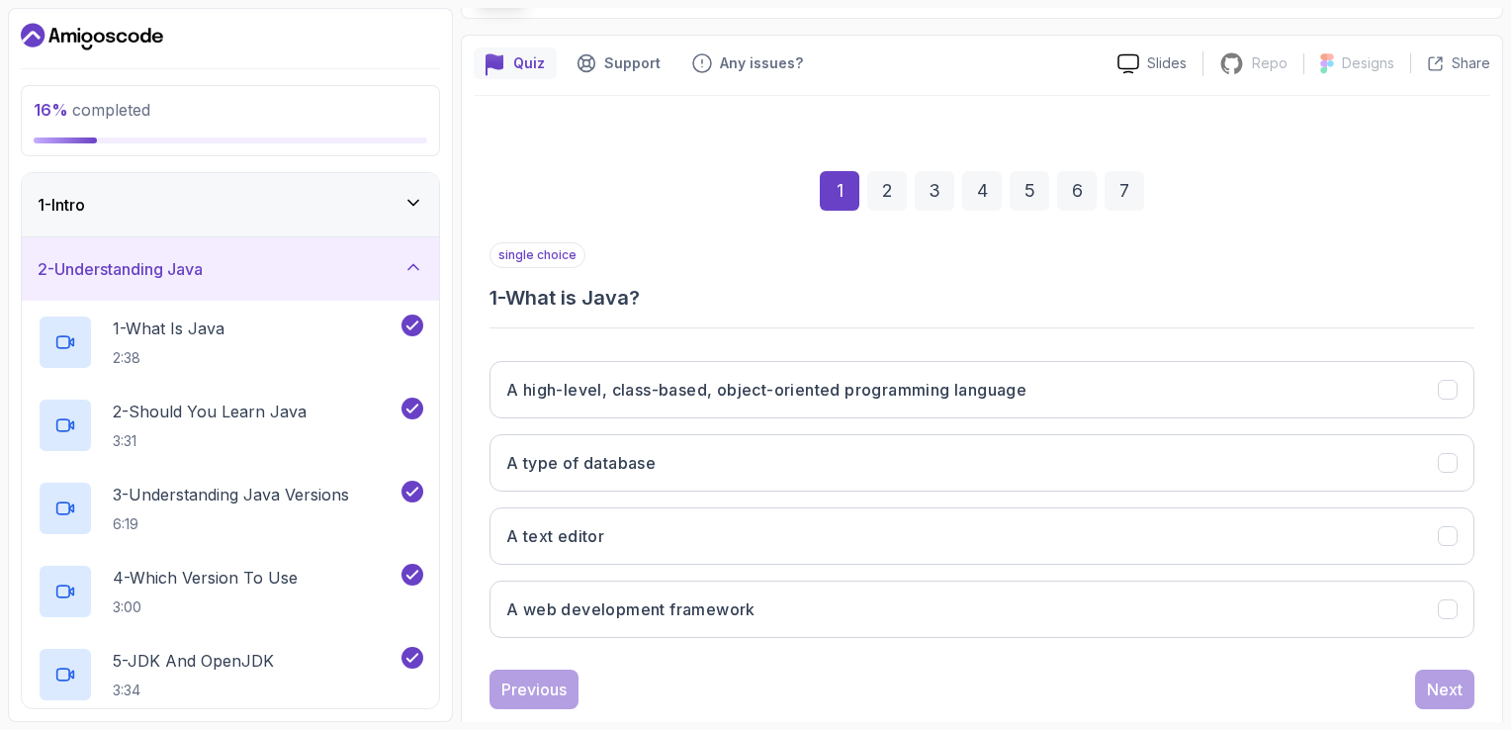
scroll to position [182, 0]
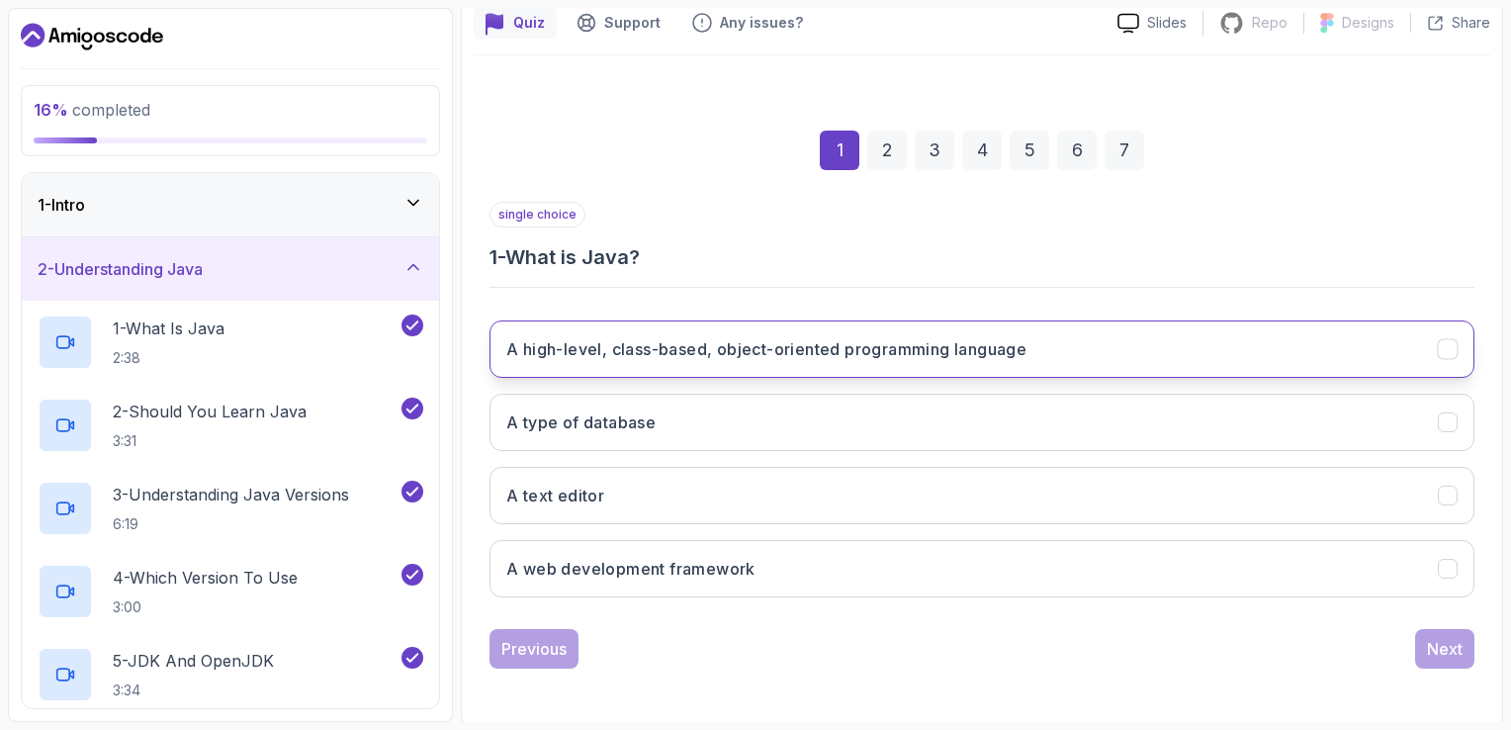
click at [896, 343] on h3 "A high-level, class-based, object-oriented programming language" at bounding box center [766, 349] width 520 height 24
click at [1460, 632] on button "Next" at bounding box center [1444, 649] width 59 height 40
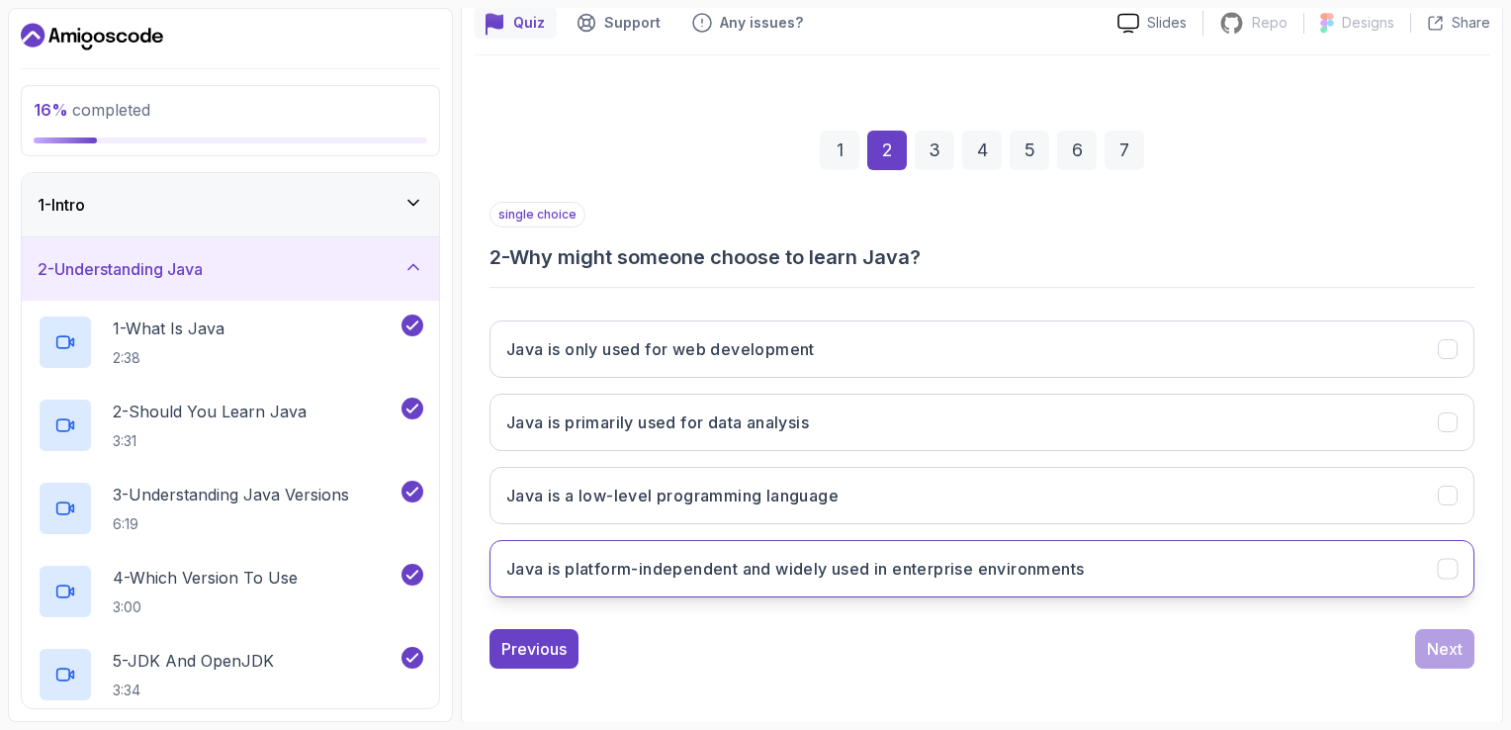
click at [1068, 563] on h3 "Java is platform-independent and widely used in enterprise environments" at bounding box center [794, 569] width 577 height 24
click at [1436, 642] on div "Next" at bounding box center [1444, 649] width 36 height 24
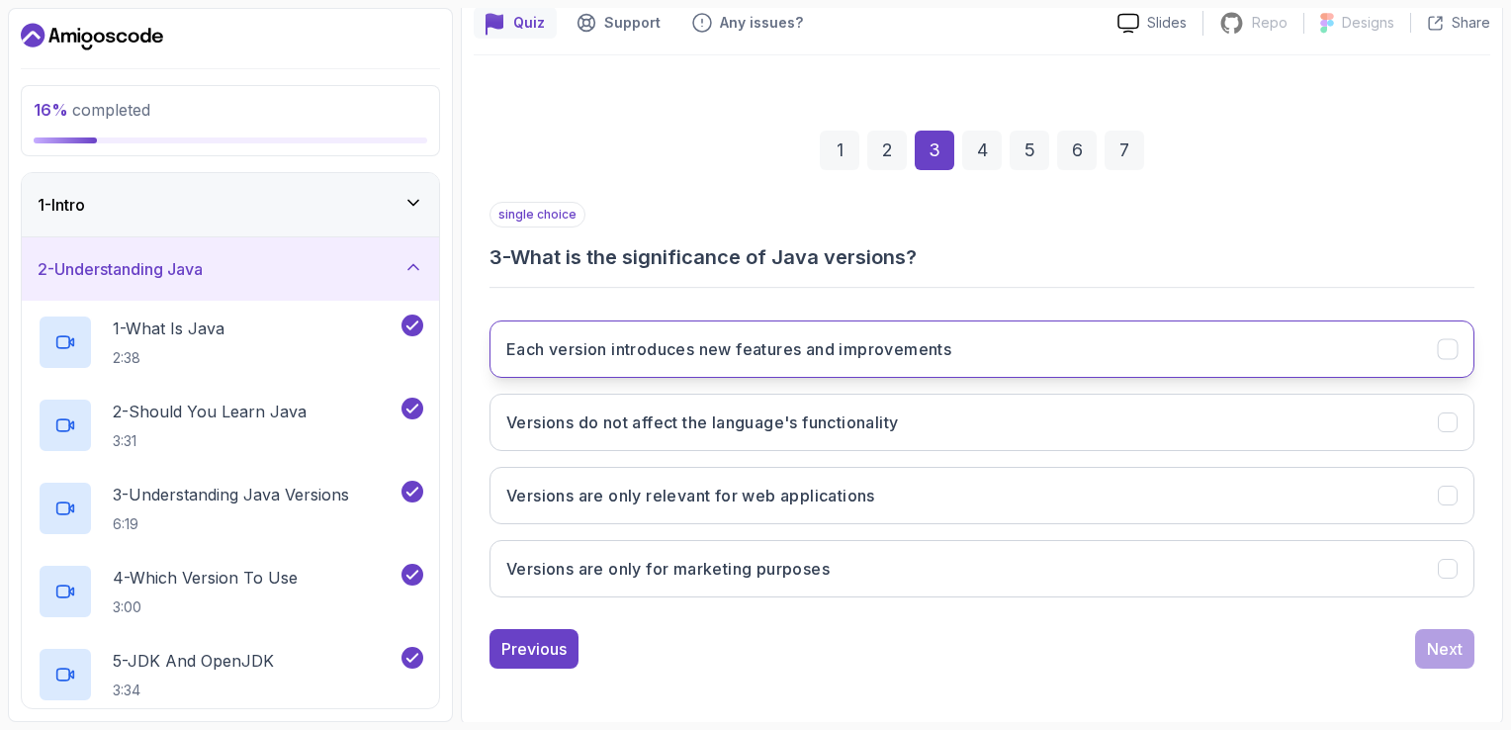
click at [1438, 340] on icon "Each version introduces new features and improvements" at bounding box center [1447, 349] width 19 height 19
click at [1458, 637] on div "Next" at bounding box center [1444, 649] width 36 height 24
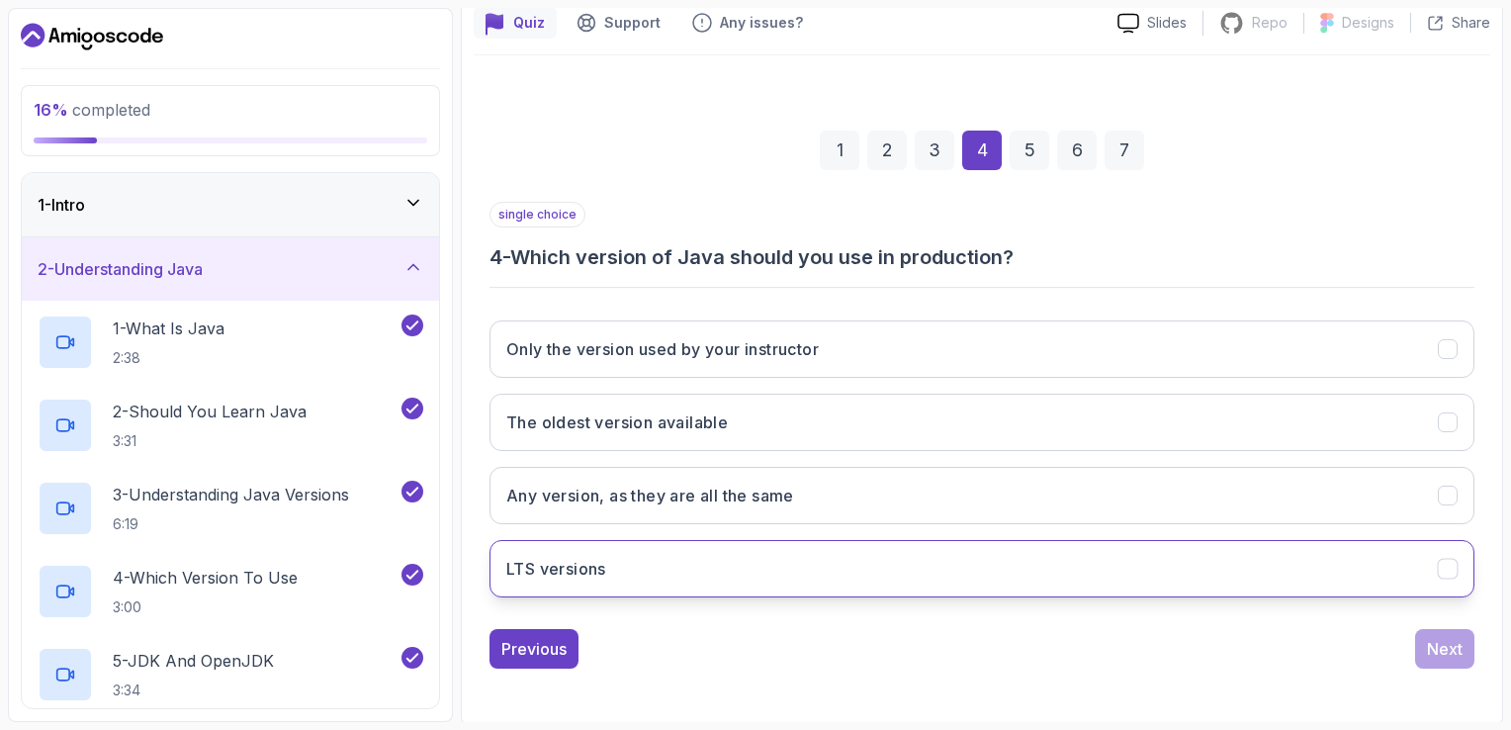
click at [1330, 566] on button "LTS versions" at bounding box center [981, 568] width 985 height 57
click at [1416, 649] on button "Next" at bounding box center [1444, 649] width 59 height 40
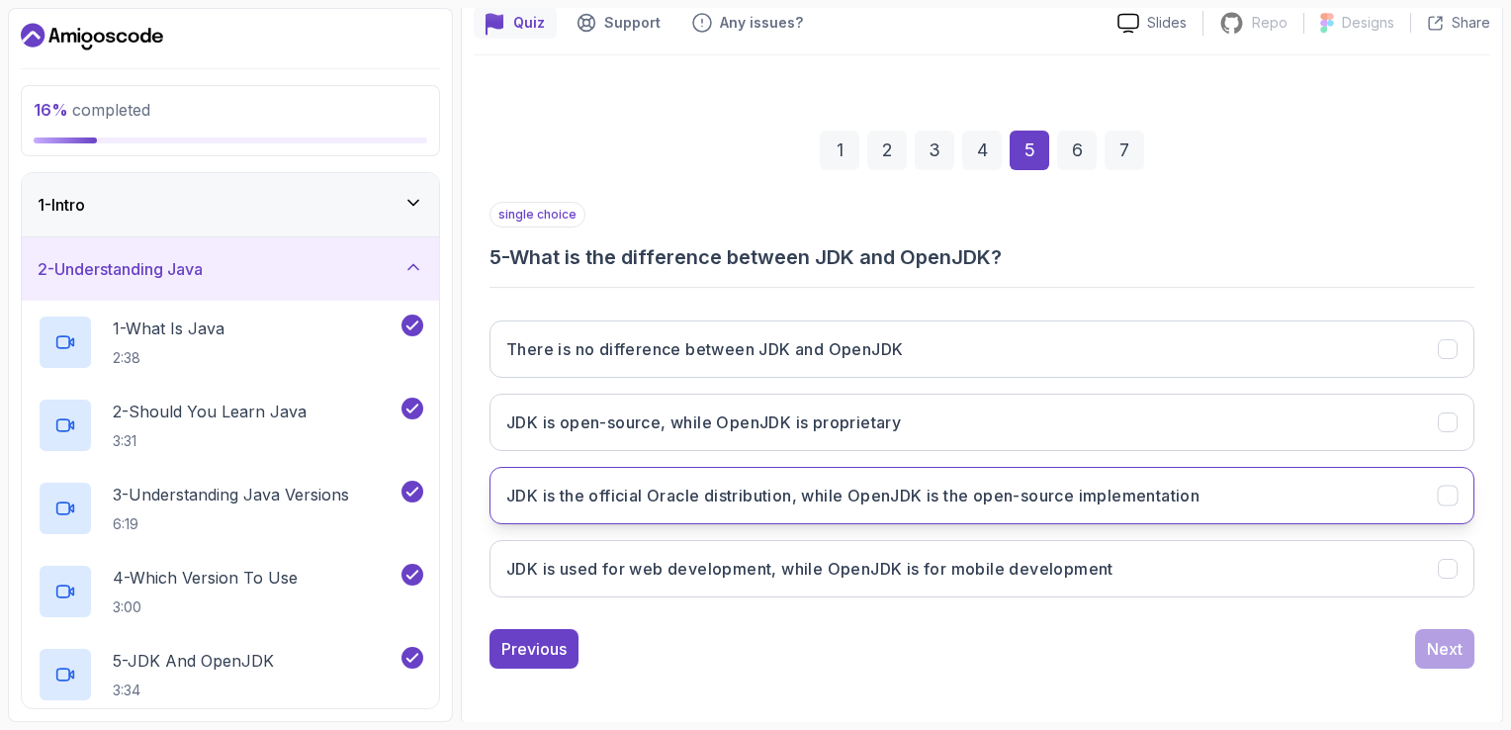
click at [1454, 507] on button "JDK is the official Oracle distribution, while OpenJDK is the open-source imple…" at bounding box center [981, 495] width 985 height 57
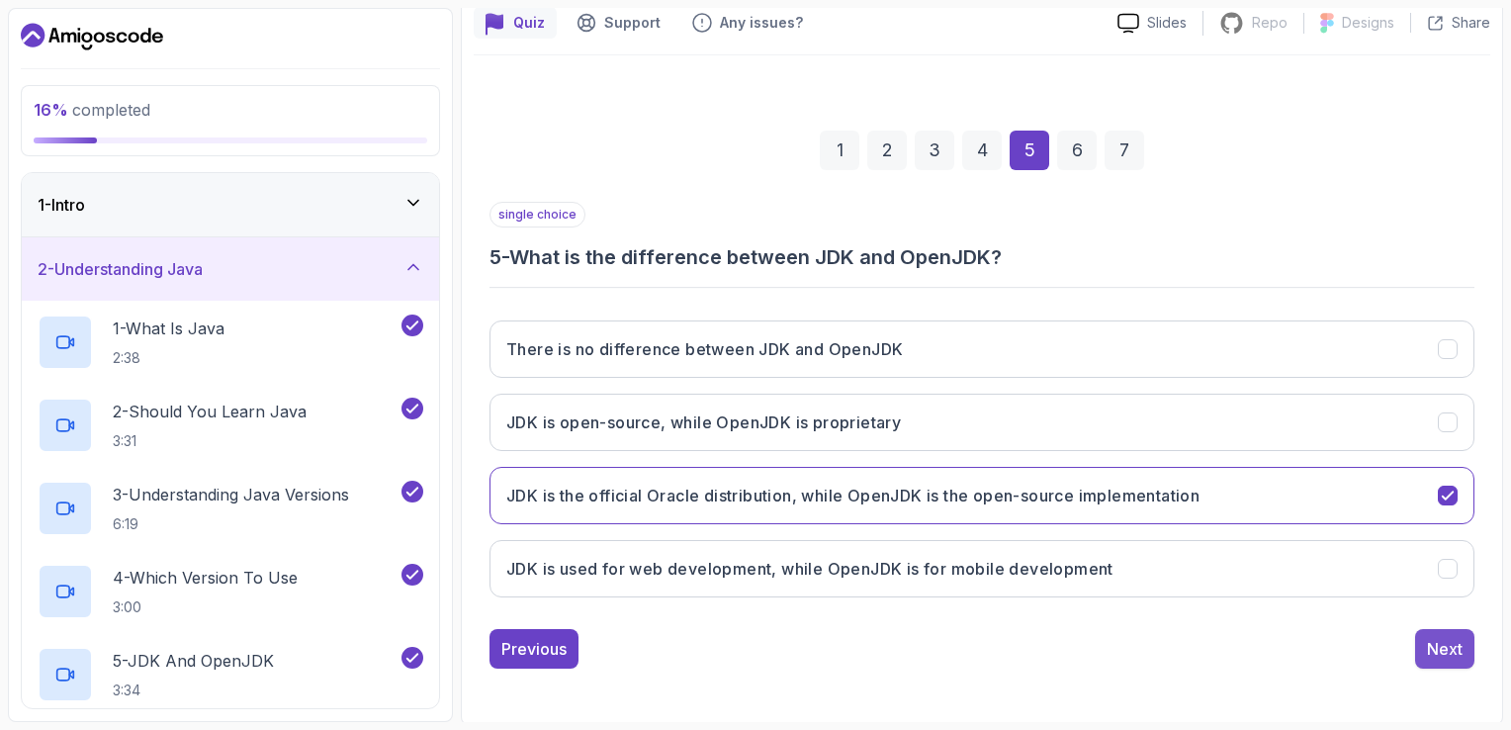
click at [1467, 643] on button "Next" at bounding box center [1444, 649] width 59 height 40
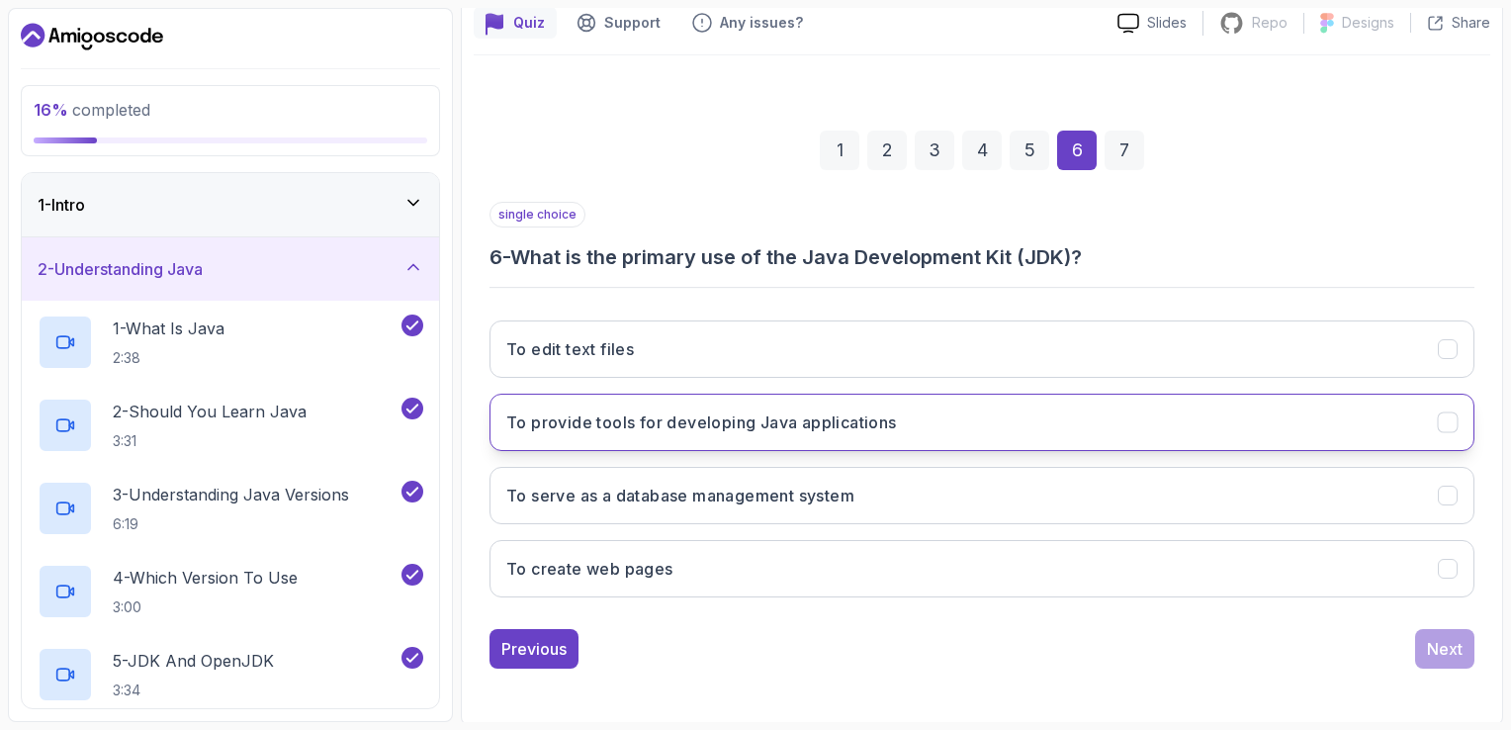
click at [1285, 409] on button "To provide tools for developing Java applications" at bounding box center [981, 421] width 985 height 57
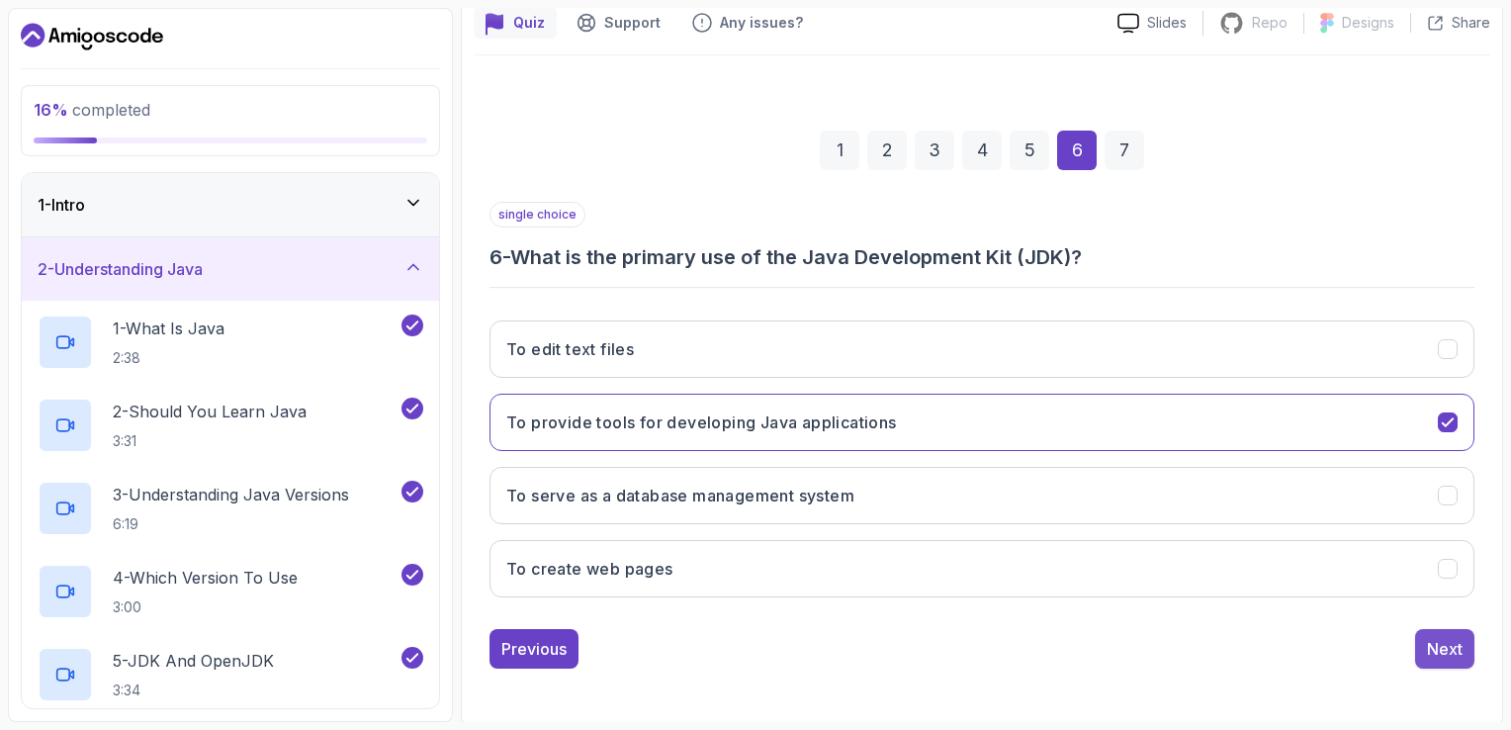
click at [1473, 635] on button "Next" at bounding box center [1444, 649] width 59 height 40
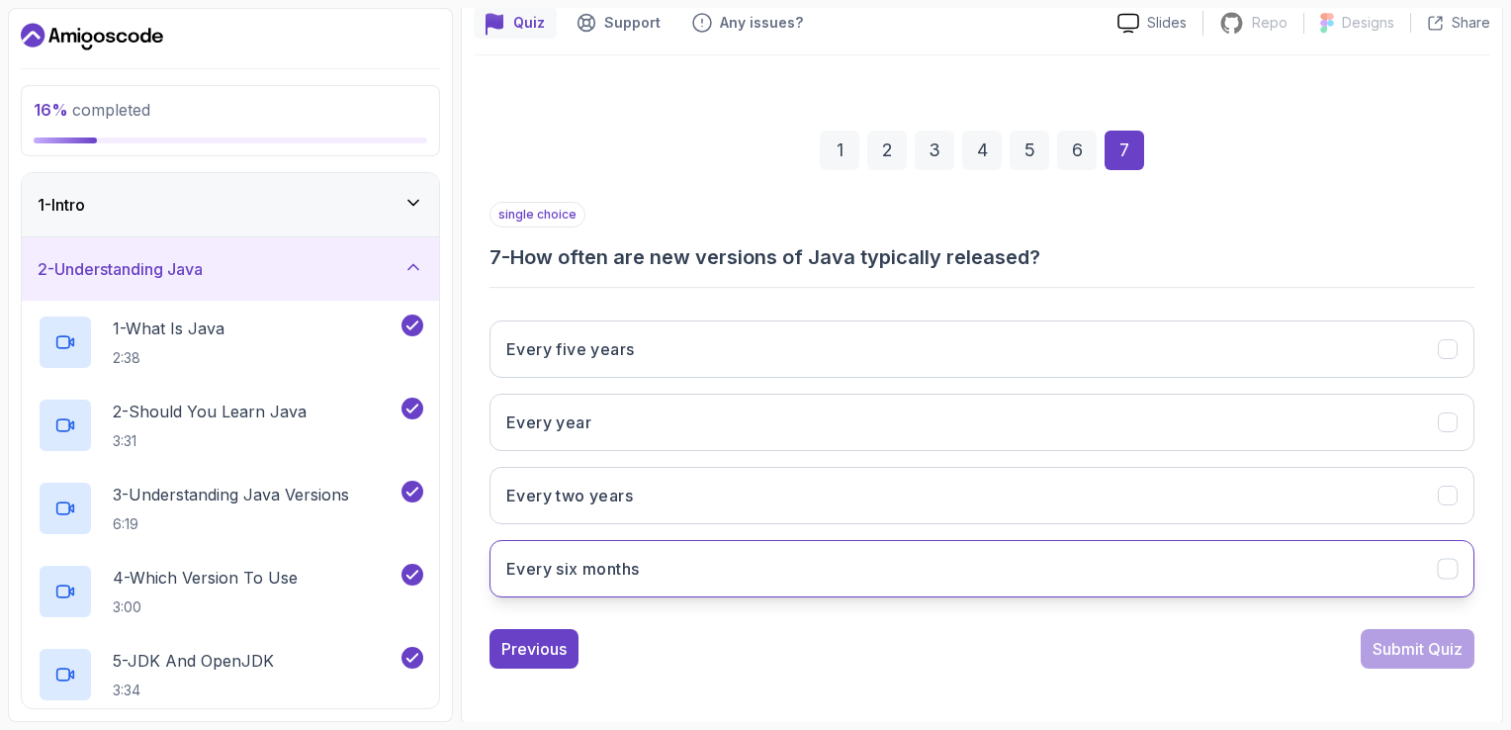
click at [1436, 557] on button "Every six months" at bounding box center [981, 568] width 985 height 57
click at [1448, 665] on button "Submit Quiz" at bounding box center [1417, 649] width 114 height 40
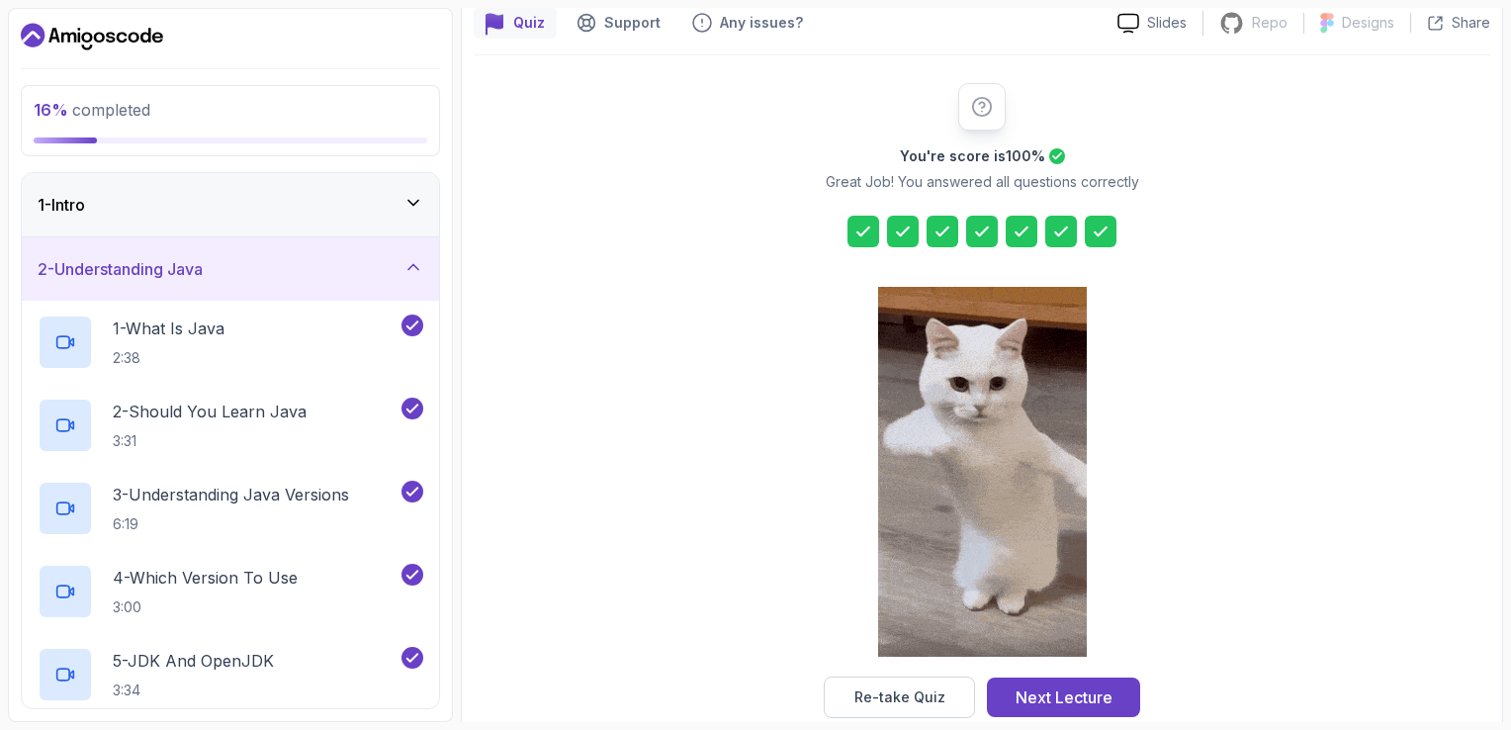
scroll to position [216, 0]
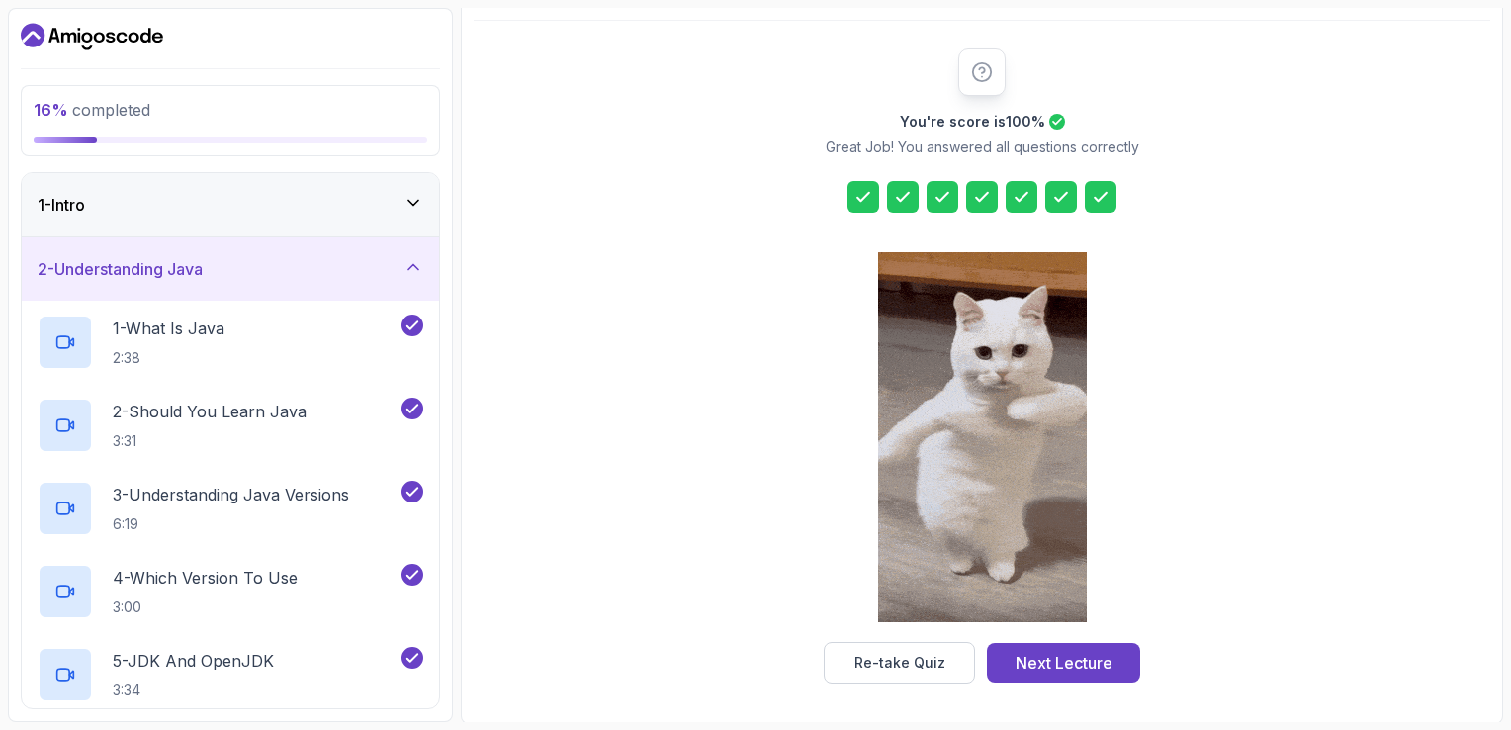
drag, startPoint x: 1123, startPoint y: 604, endPoint x: 1125, endPoint y: 627, distance: 22.8
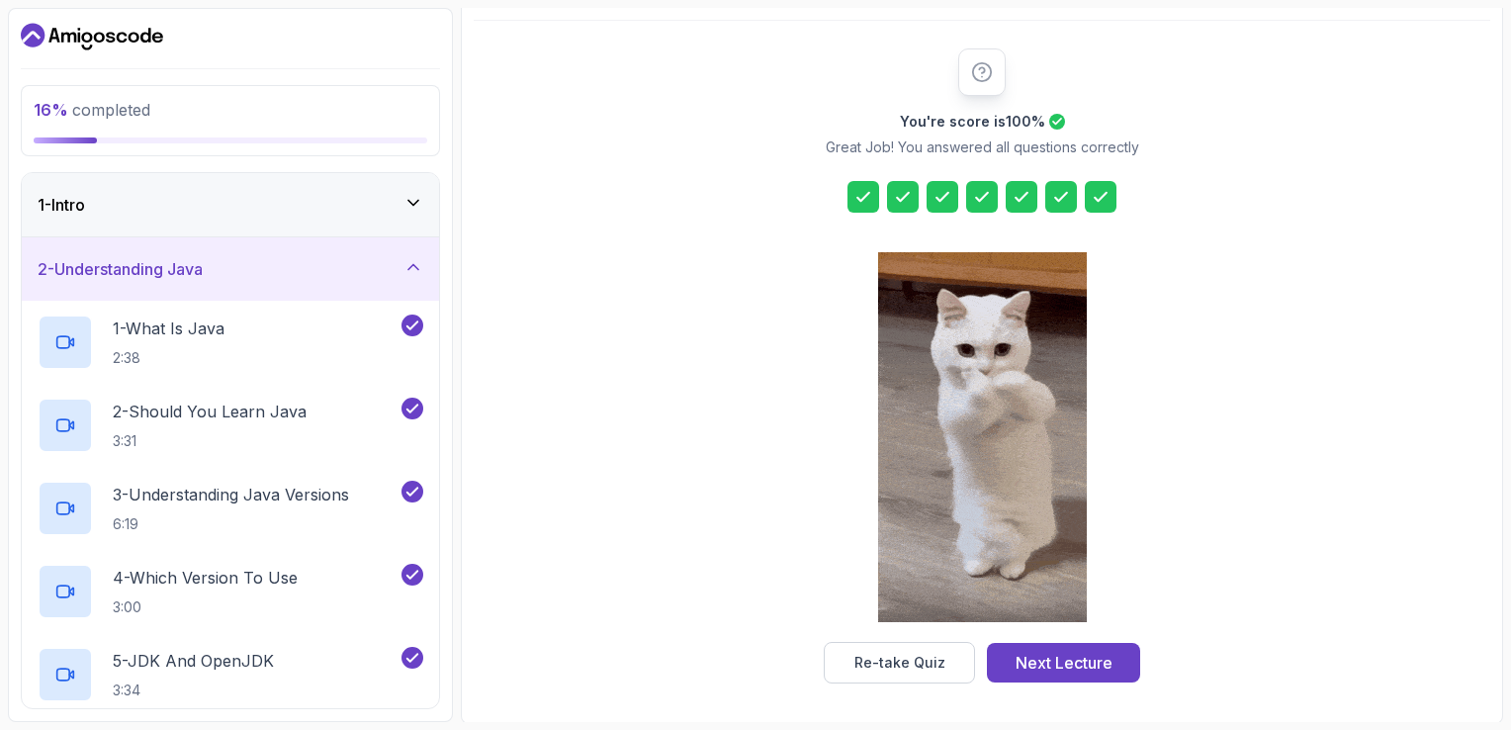
click at [1125, 627] on div "You're score is 100 % Great Job! You answered all questions correctly Re-take Q…" at bounding box center [982, 365] width 380 height 635
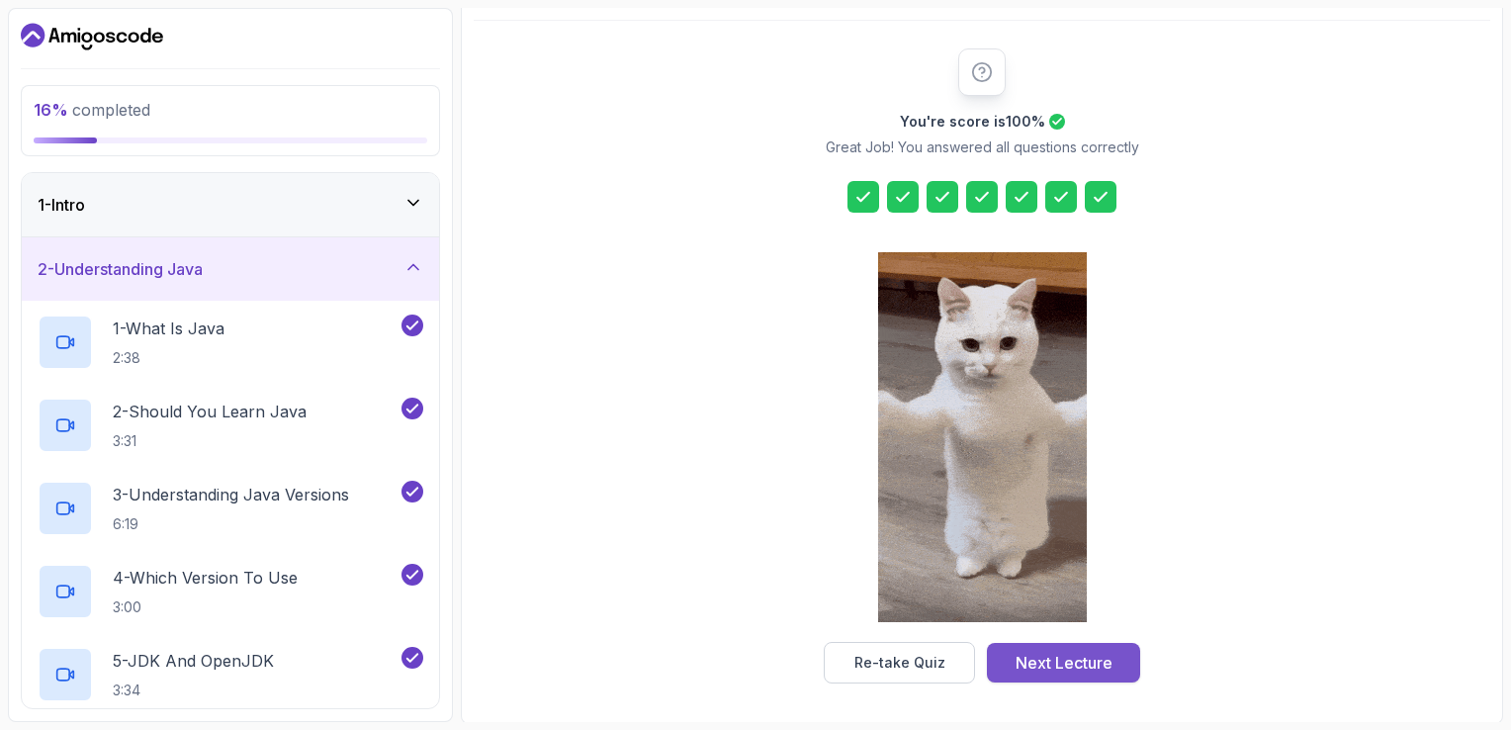
click at [1065, 652] on div "Next Lecture" at bounding box center [1063, 662] width 97 height 24
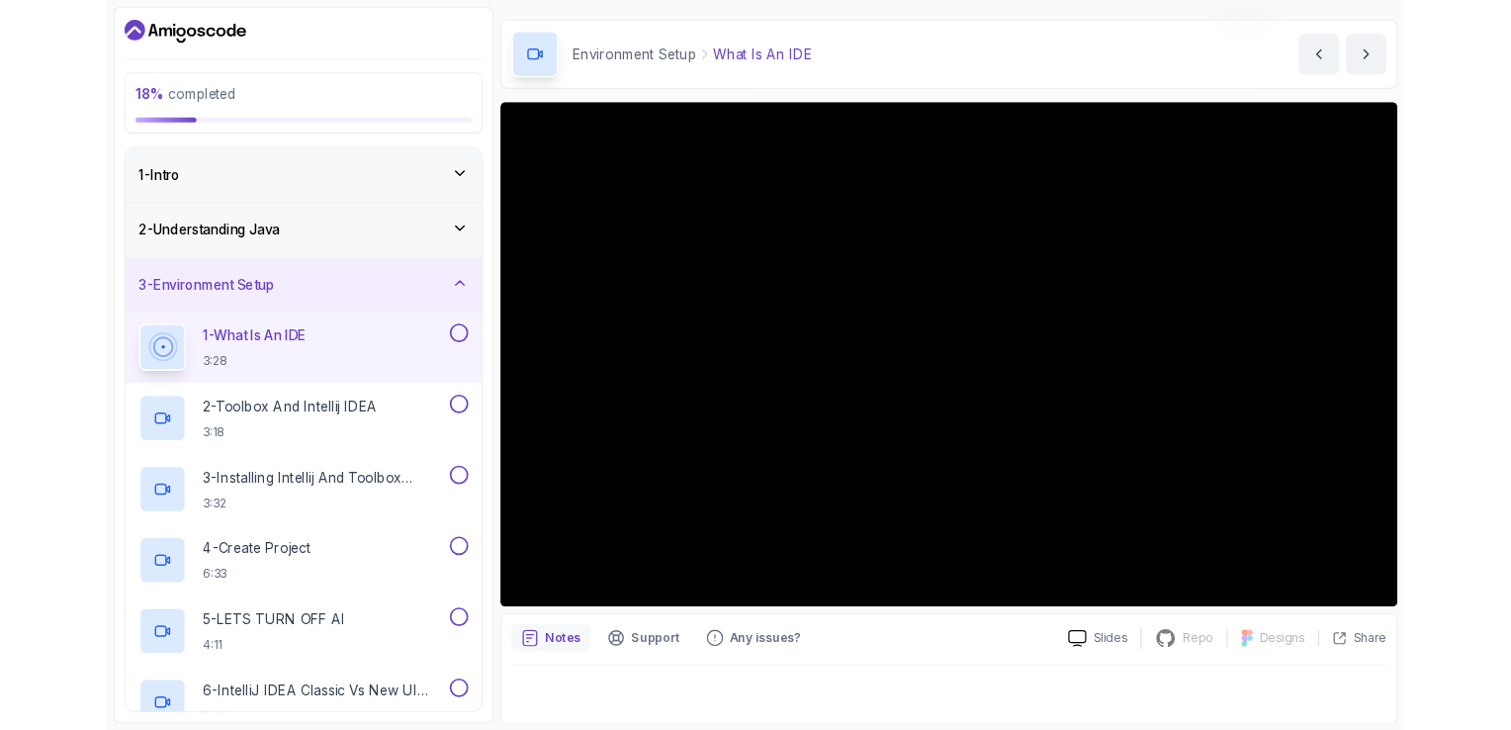
scroll to position [174, 0]
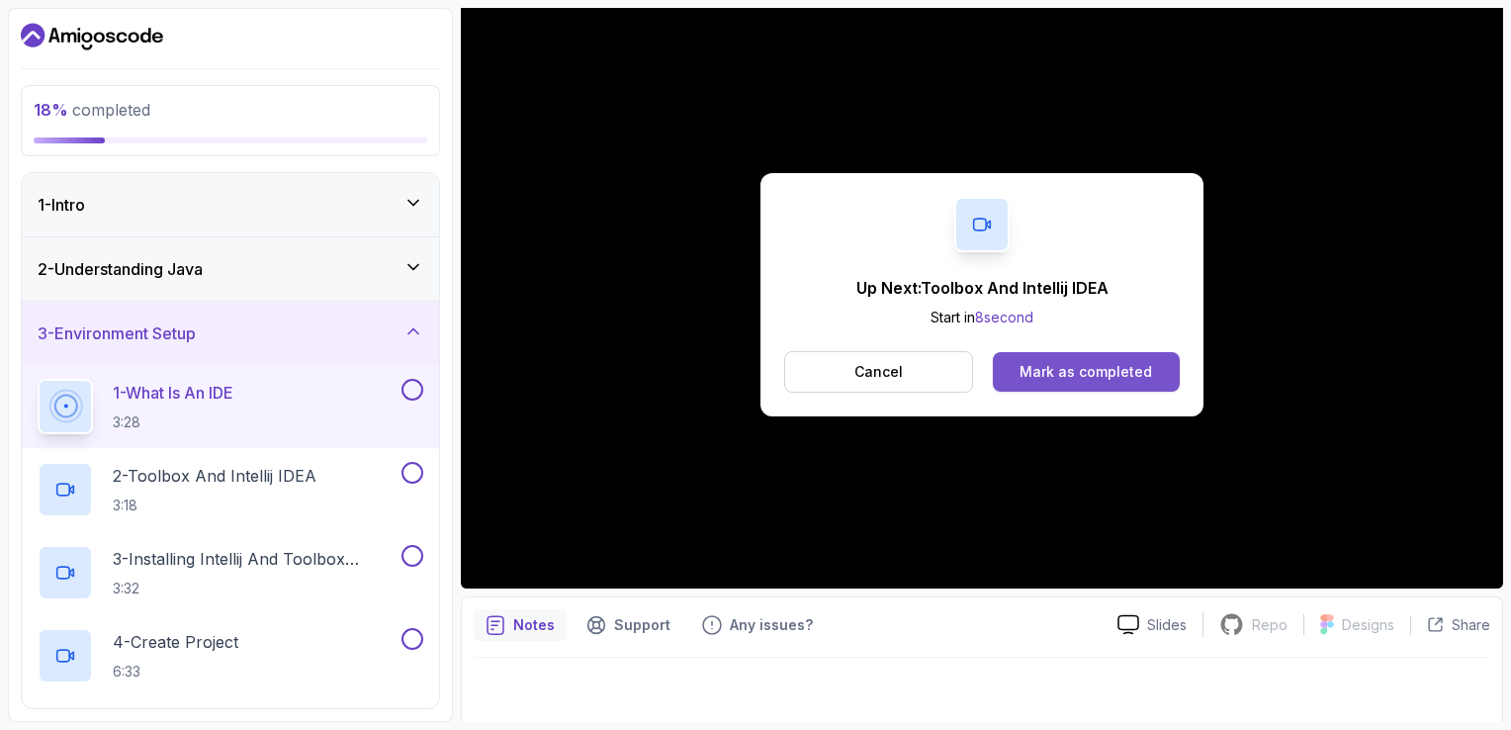
click at [1056, 362] on div "Mark as completed" at bounding box center [1085, 372] width 132 height 20
